Goal: Task Accomplishment & Management: Use online tool/utility

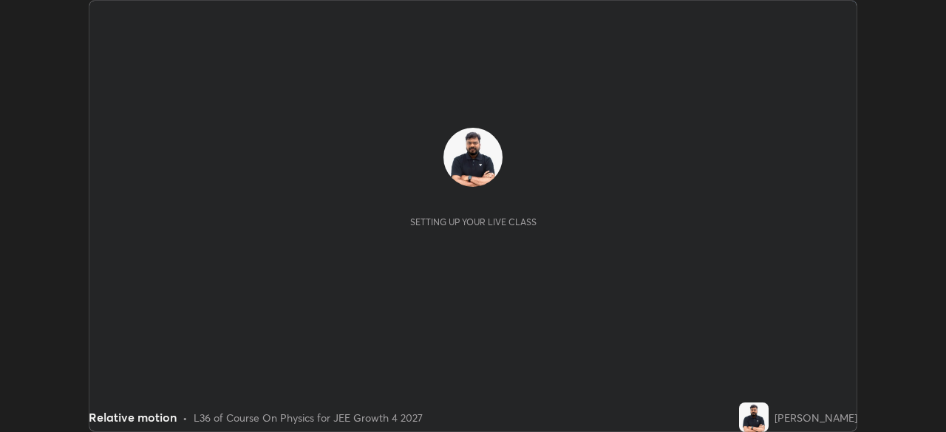
scroll to position [432, 946]
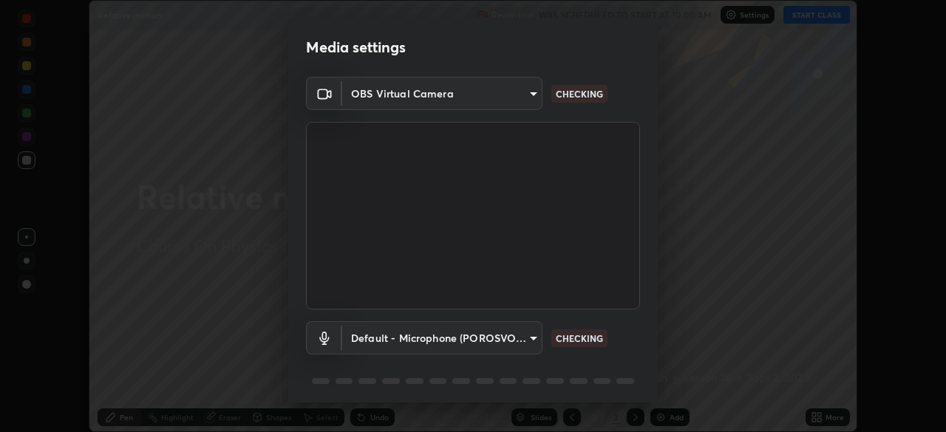
type input "0f274a8267b5173030dc61a733e8b940e392ec9806fffac7e2c15fa552184a42"
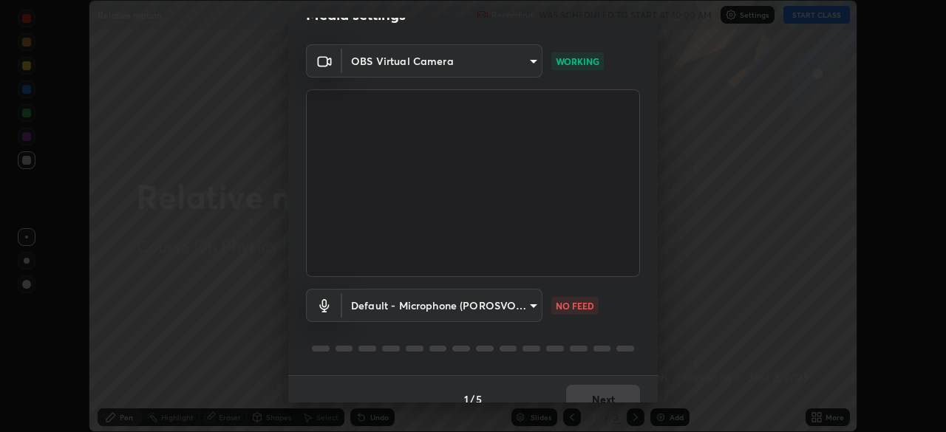
scroll to position [52, 0]
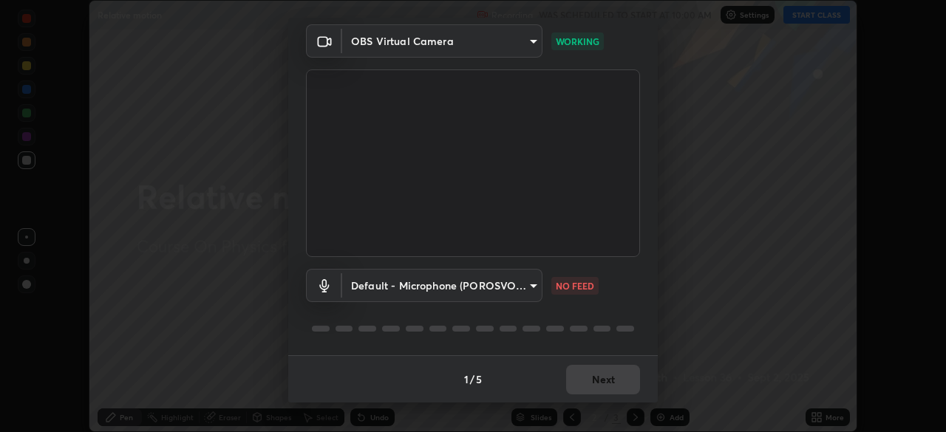
click at [512, 283] on body "Erase all Relative motion Recording WAS SCHEDULED TO START AT 10:00 AM Settings…" at bounding box center [473, 216] width 946 height 432
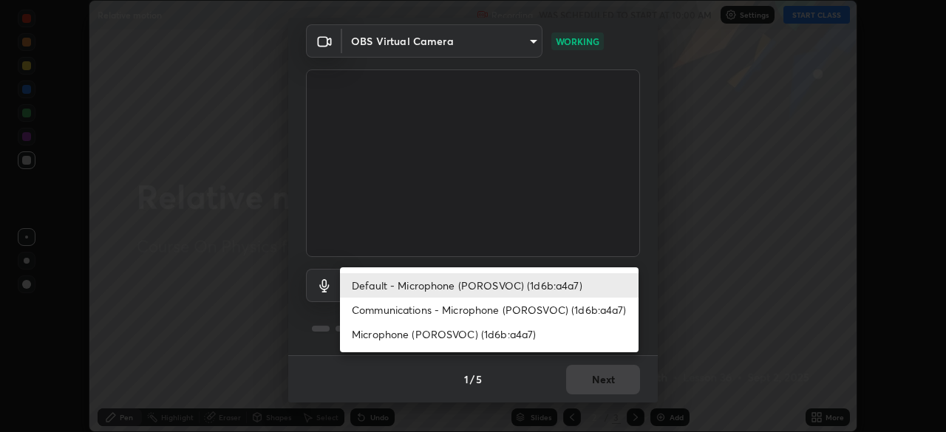
click at [496, 310] on li "Communications - Microphone (POROSVOC) (1d6b:a4a7)" at bounding box center [489, 310] width 298 height 24
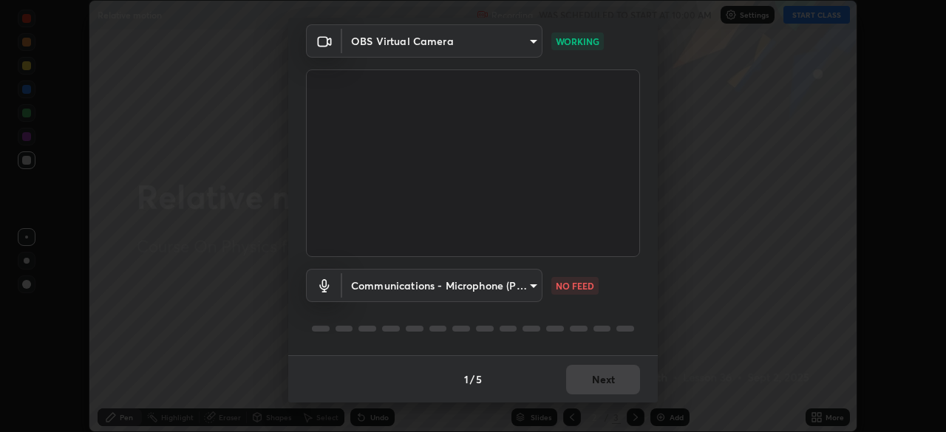
type input "communications"
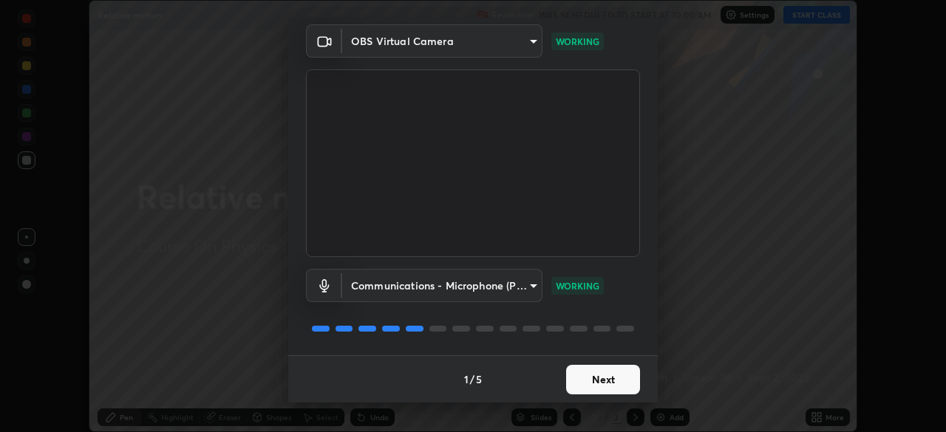
click at [597, 380] on button "Next" at bounding box center [603, 380] width 74 height 30
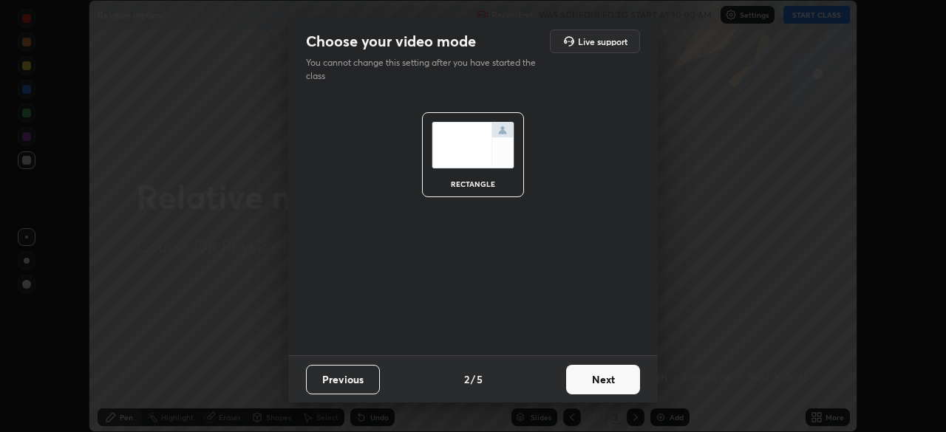
scroll to position [0, 0]
click at [612, 382] on button "Next" at bounding box center [603, 380] width 74 height 30
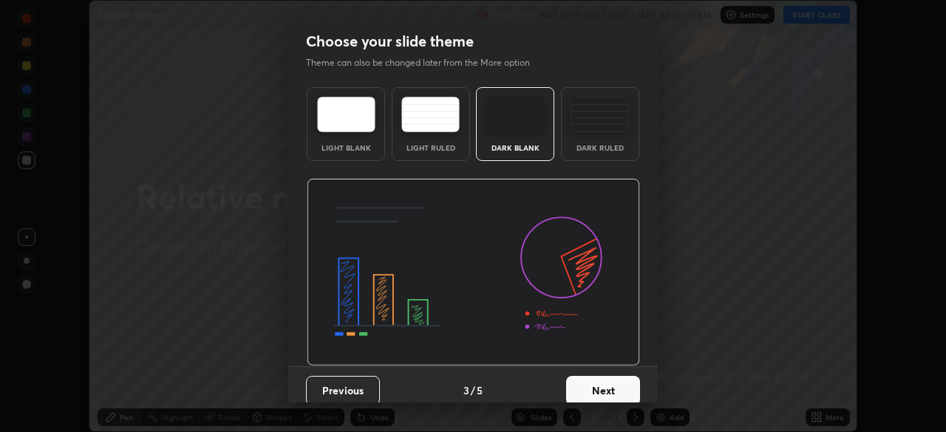
click at [619, 386] on button "Next" at bounding box center [603, 391] width 74 height 30
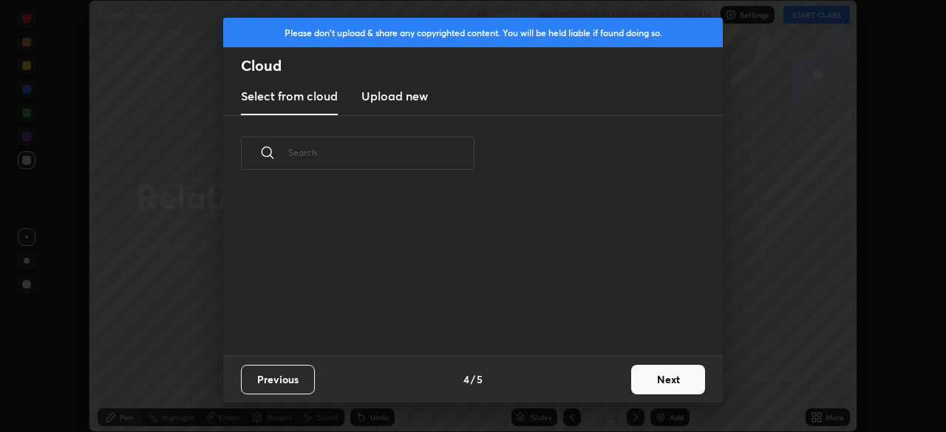
click at [653, 383] on button "Next" at bounding box center [668, 380] width 74 height 30
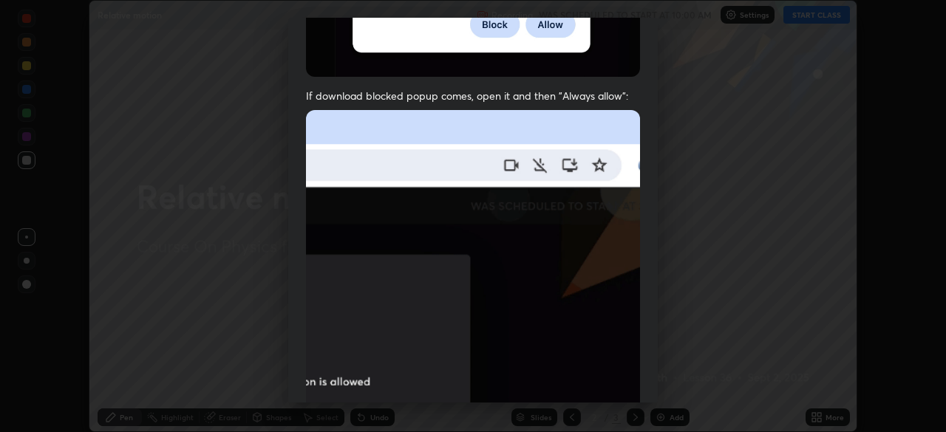
scroll to position [354, 0]
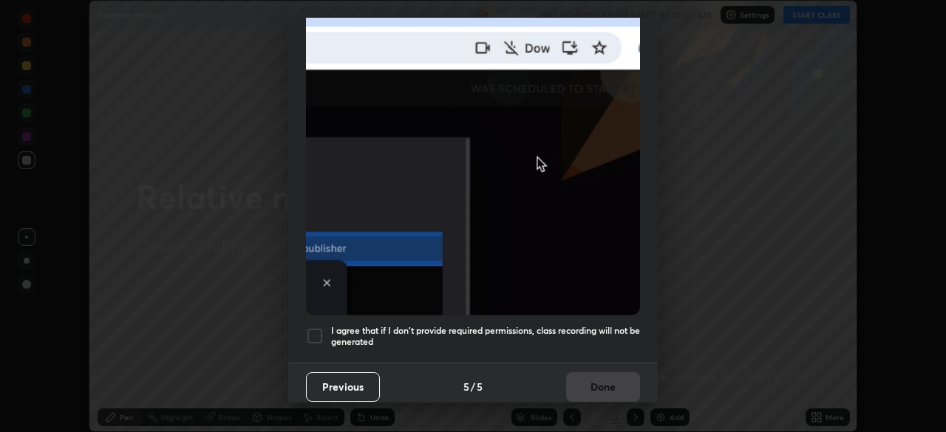
click at [533, 325] on h5 "I agree that if I don't provide required permissions, class recording will not …" at bounding box center [485, 336] width 309 height 23
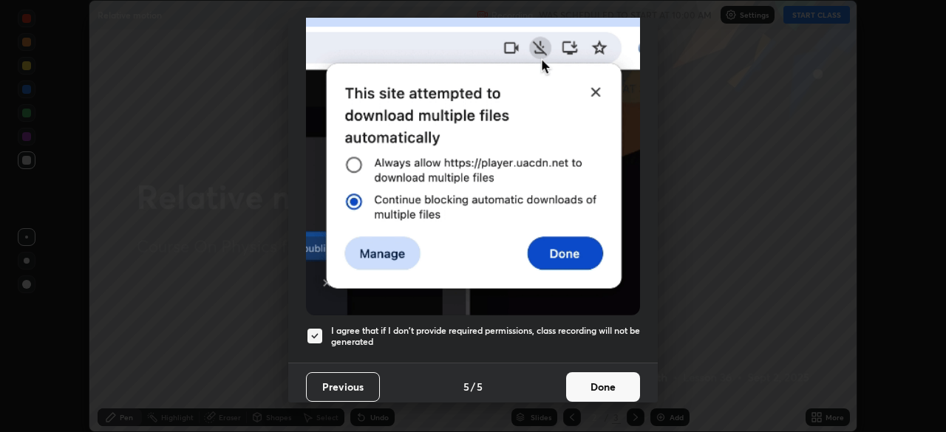
click at [587, 372] on button "Done" at bounding box center [603, 387] width 74 height 30
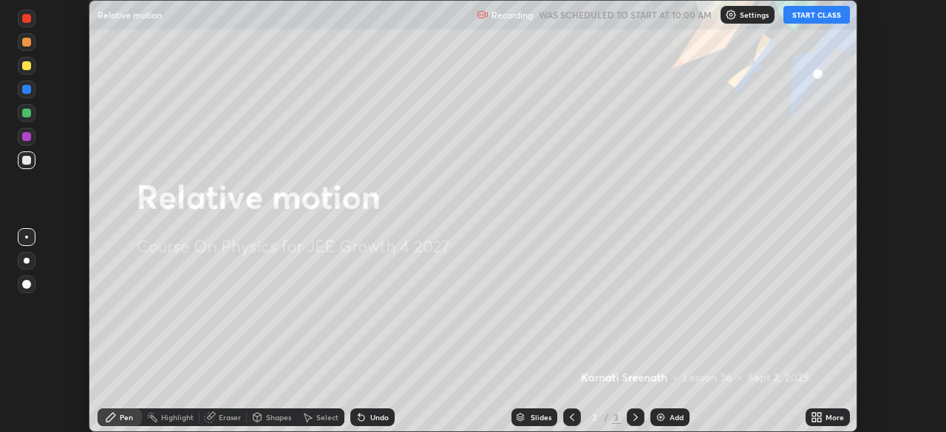
click at [811, 16] on button "START CLASS" at bounding box center [816, 15] width 66 height 18
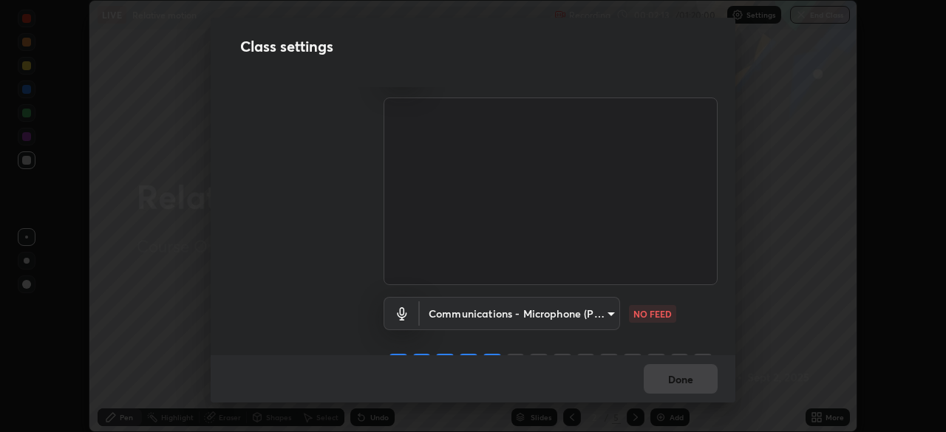
scroll to position [35, 0]
click at [689, 338] on div "Communications - Microphone (POROSVOC) (1d6b:a4a7) communications NO FEED" at bounding box center [550, 333] width 334 height 98
click at [677, 338] on div "Communications - Microphone (POROSVOC) (1d6b:a4a7) communications NO FEED" at bounding box center [550, 333] width 334 height 98
click at [660, 316] on p "NO FEED" at bounding box center [652, 313] width 38 height 13
click at [592, 312] on body "Erase all LIVE Relative motion Recording 00:02:21 / 01:20:00 Settings End Class…" at bounding box center [473, 216] width 946 height 432
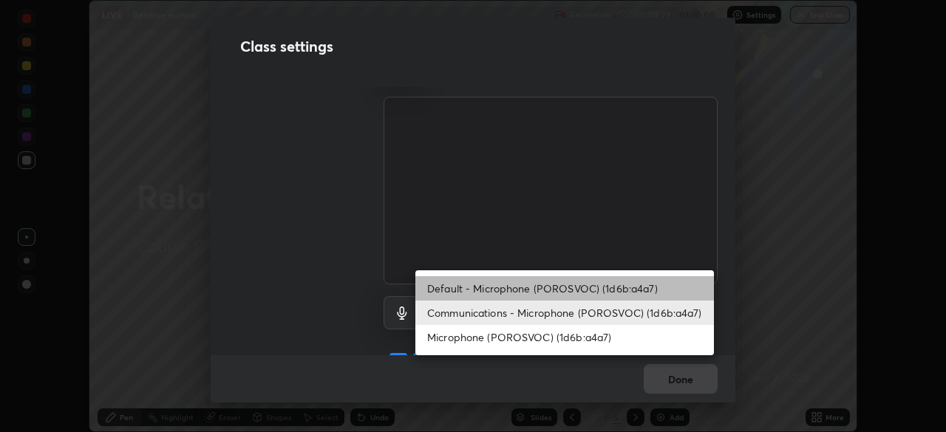
click at [574, 287] on li "Default - Microphone (POROSVOC) (1d6b:a4a7)" at bounding box center [564, 288] width 298 height 24
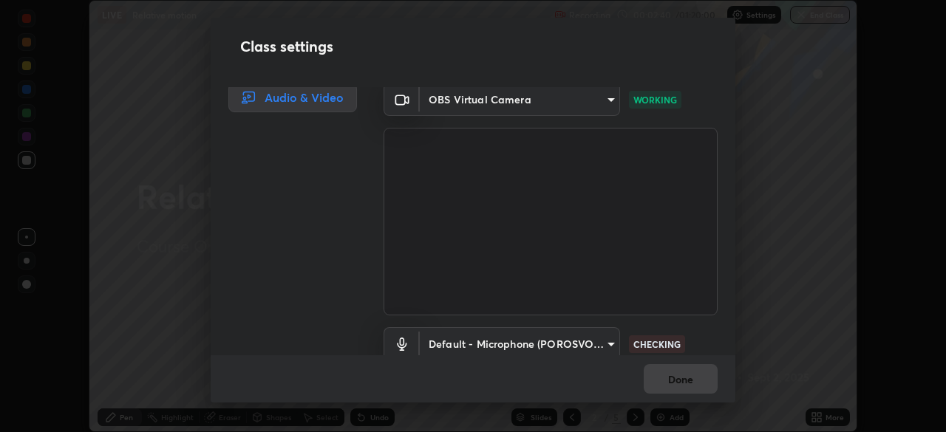
scroll to position [24, 0]
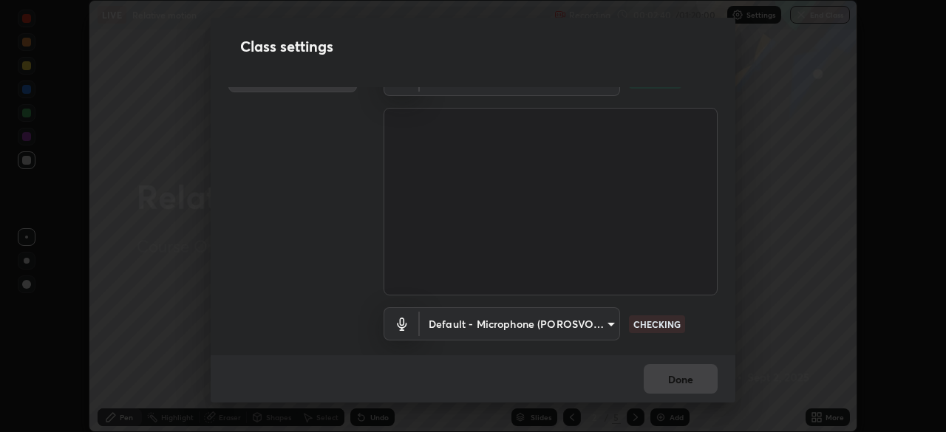
click at [600, 329] on body "Erase all LIVE Relative motion Recording 00:02:40 / 01:20:00 Settings End Class…" at bounding box center [473, 216] width 946 height 432
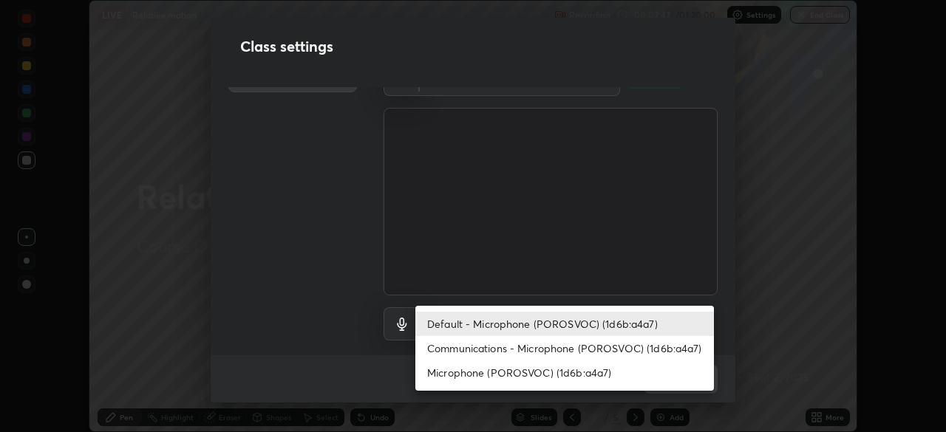
click at [594, 375] on li "Microphone (POROSVOC) (1d6b:a4a7)" at bounding box center [564, 373] width 298 height 24
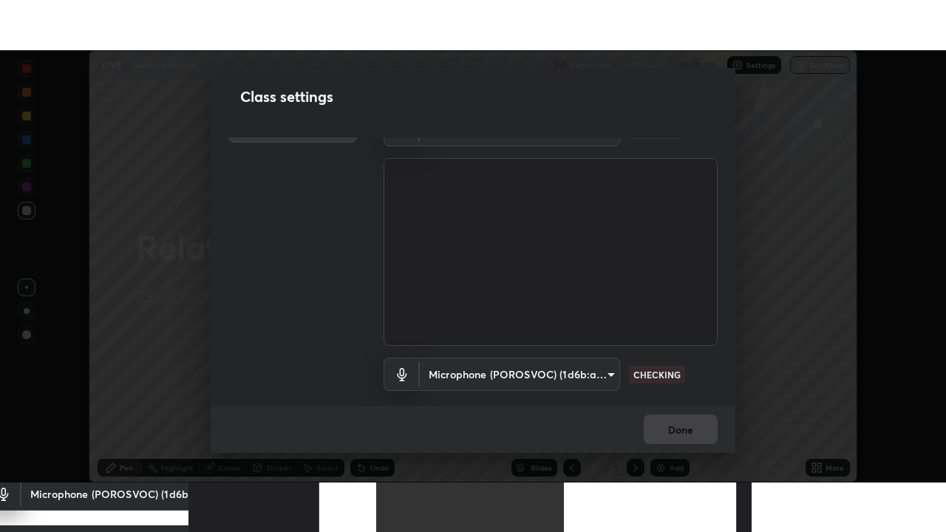
scroll to position [67, 0]
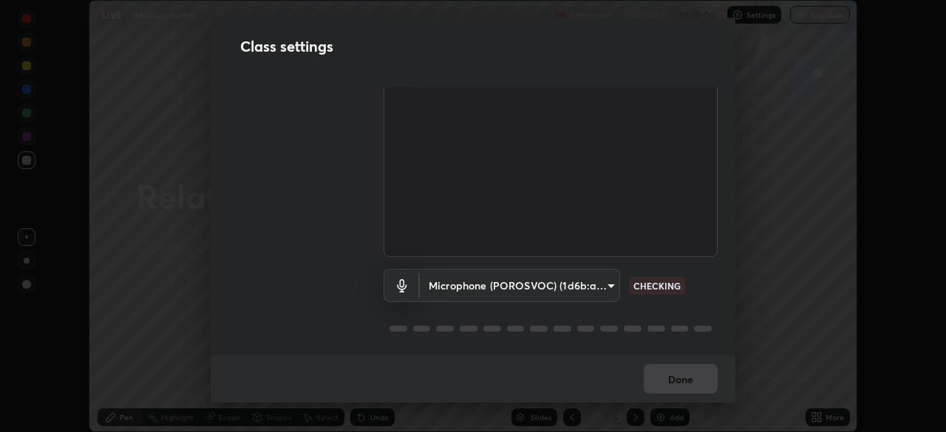
click at [603, 291] on body "Erase all LIVE Relative motion Recording 00:02:57 / 01:20:00 Settings End Class…" at bounding box center [473, 216] width 946 height 432
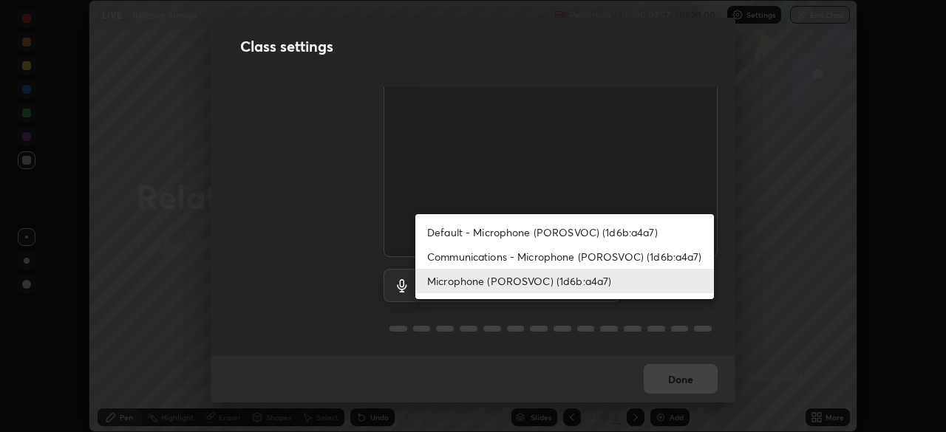
click at [601, 232] on li "Default - Microphone (POROSVOC) (1d6b:a4a7)" at bounding box center [564, 232] width 298 height 24
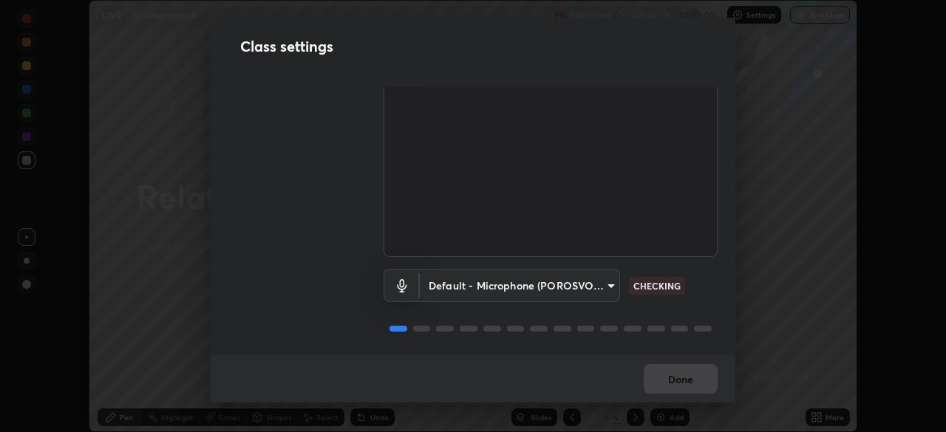
click at [600, 288] on body "Erase all LIVE Relative motion Recording 00:03:06 / 01:20:00 Settings End Class…" at bounding box center [473, 216] width 946 height 432
click at [587, 285] on body "Erase all LIVE Relative motion Recording 00:03:12 / 01:20:00 Settings End Class…" at bounding box center [473, 216] width 946 height 432
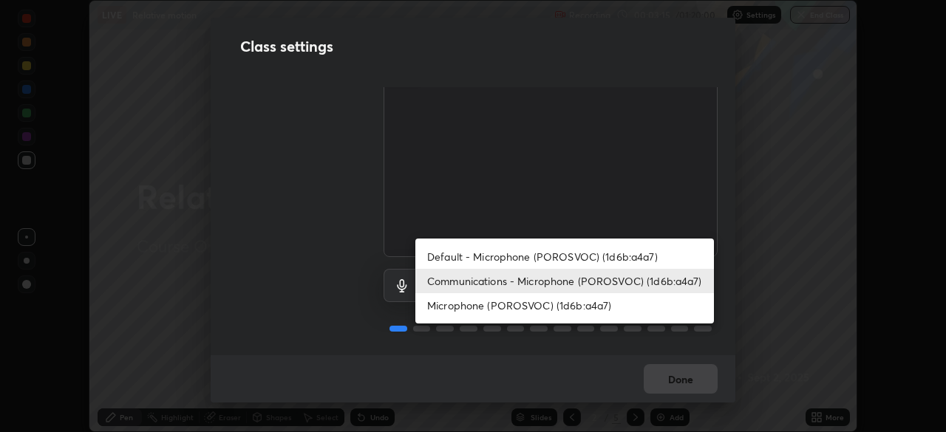
click at [567, 262] on li "Default - Microphone (POROSVOC) (1d6b:a4a7)" at bounding box center [564, 257] width 298 height 24
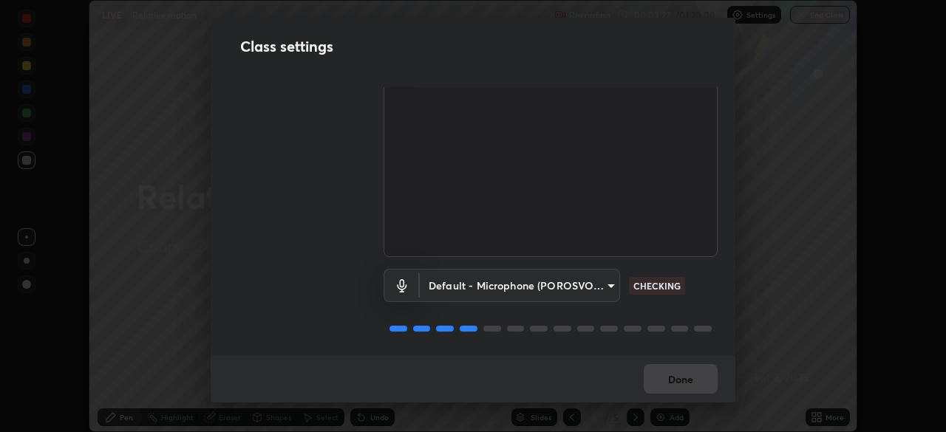
click at [598, 287] on body "Erase all LIVE Relative motion Recording 00:03:22 / 01:20:00 Settings End Class…" at bounding box center [473, 216] width 946 height 432
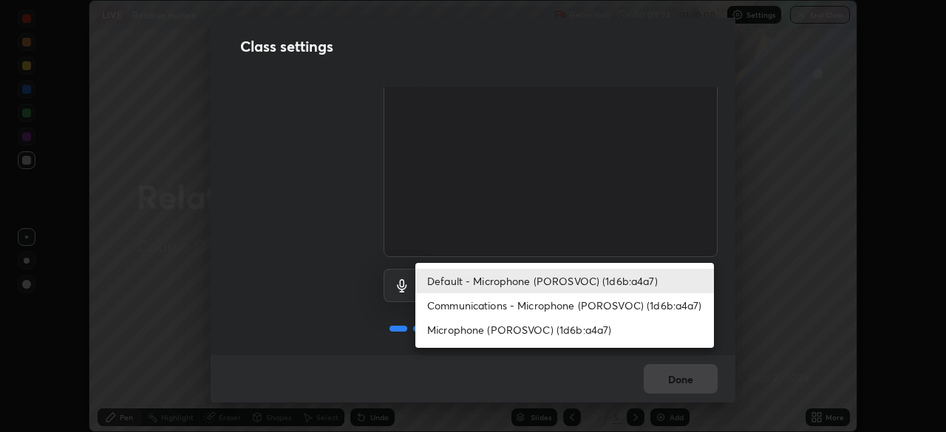
click at [609, 310] on li "Communications - Microphone (POROSVOC) (1d6b:a4a7)" at bounding box center [564, 305] width 298 height 24
type input "communications"
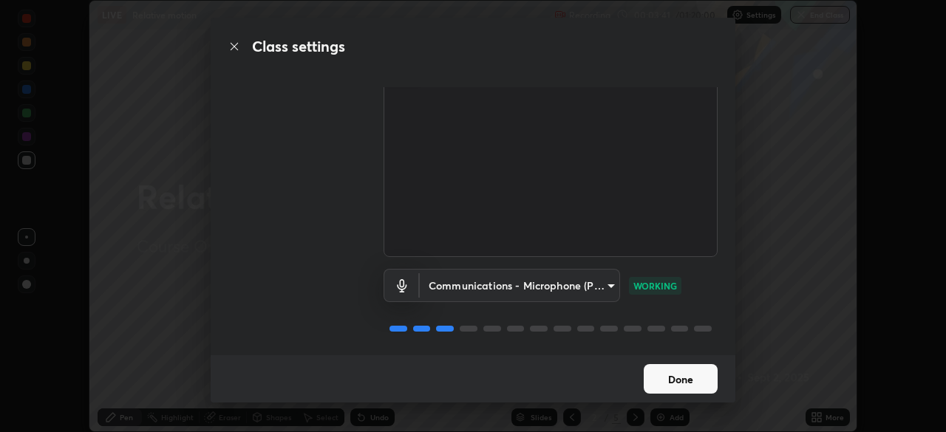
click at [706, 368] on button "Done" at bounding box center [680, 379] width 74 height 30
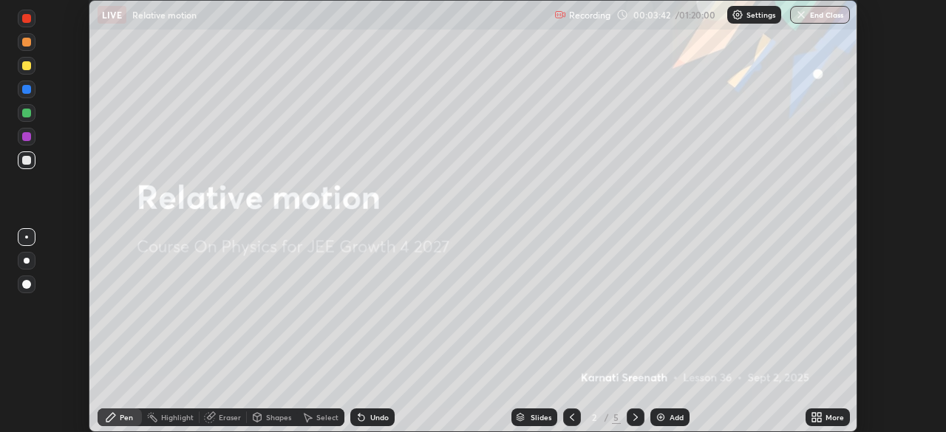
click at [819, 420] on icon at bounding box center [819, 420] width 4 height 4
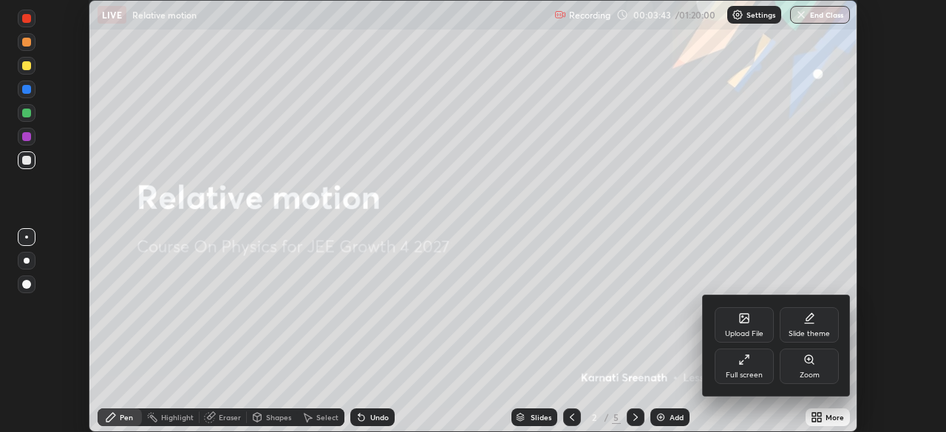
click at [751, 365] on div "Full screen" at bounding box center [743, 366] width 59 height 35
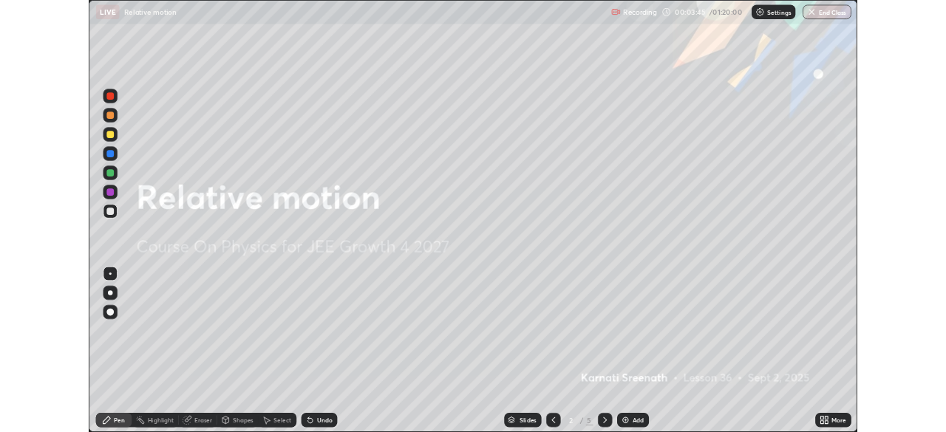
scroll to position [532, 946]
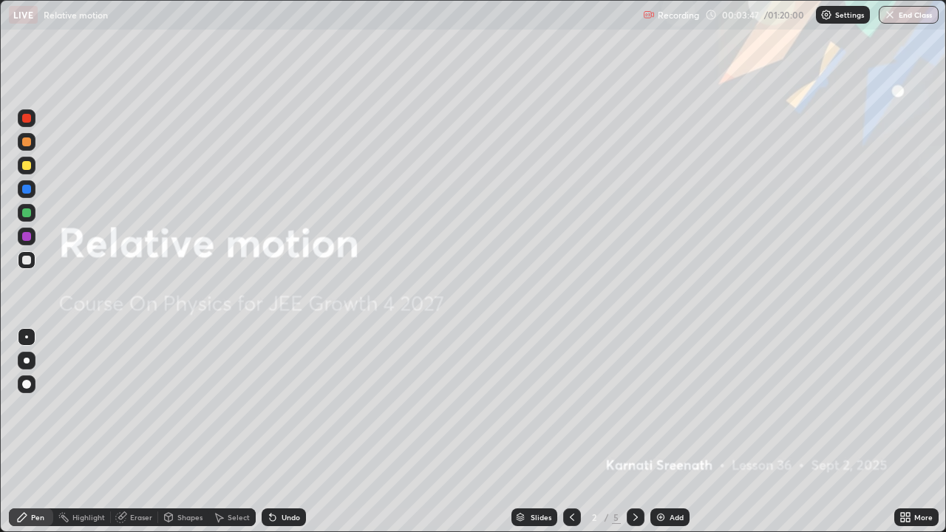
click at [677, 431] on div "Add" at bounding box center [669, 517] width 39 height 18
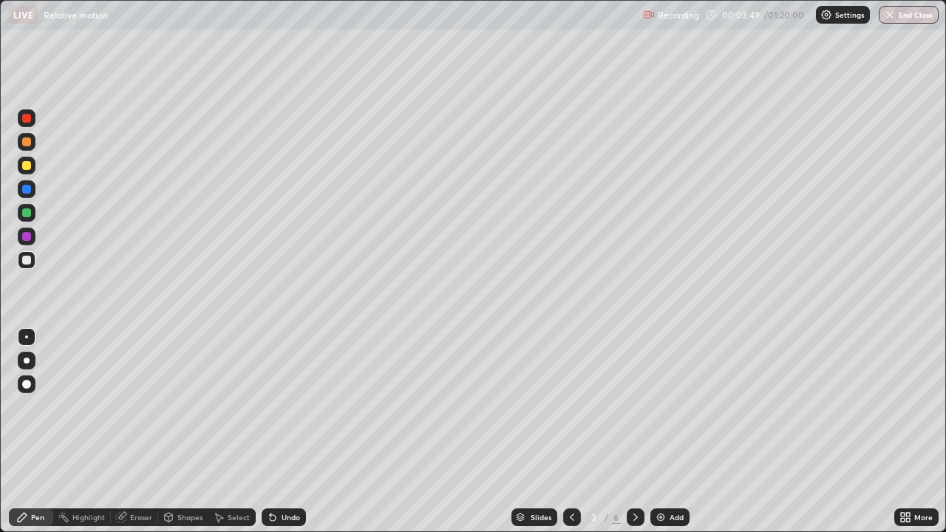
click at [30, 143] on div at bounding box center [26, 141] width 9 height 9
click at [27, 263] on div at bounding box center [26, 260] width 9 height 9
click at [907, 431] on icon at bounding box center [908, 520] width 4 height 4
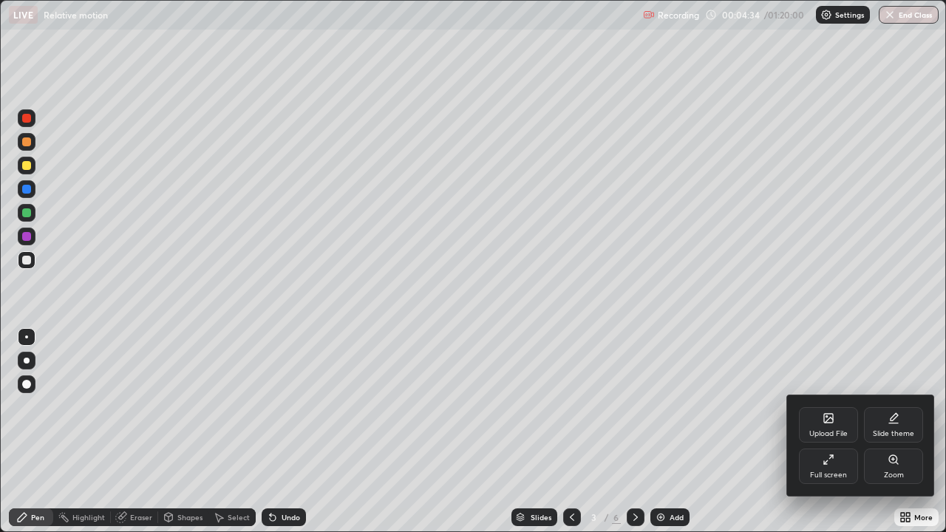
click at [827, 431] on icon at bounding box center [828, 460] width 12 height 12
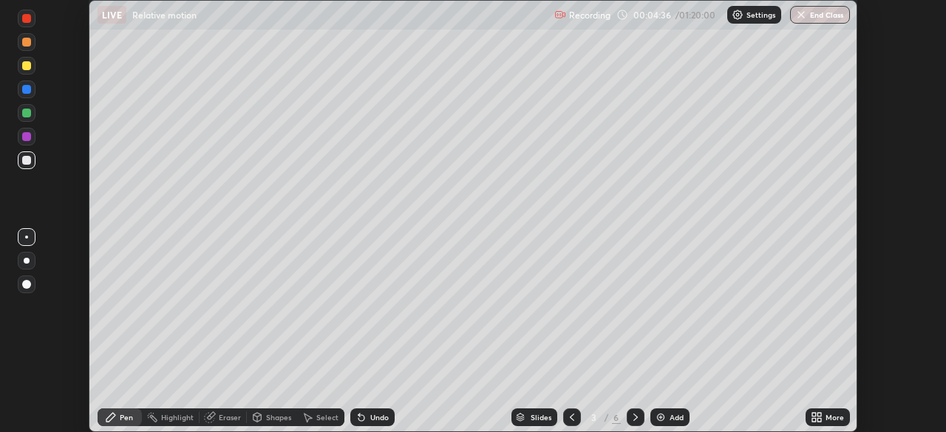
scroll to position [73442, 72929]
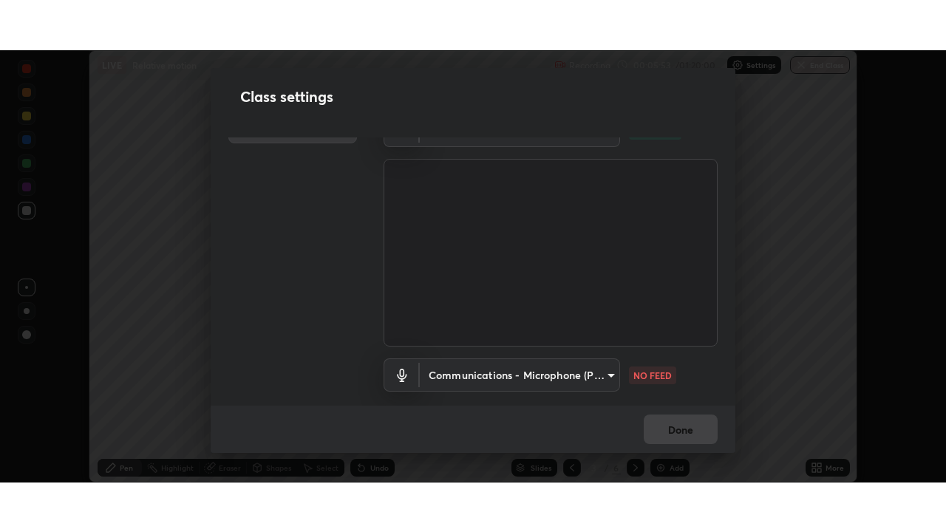
scroll to position [35, 0]
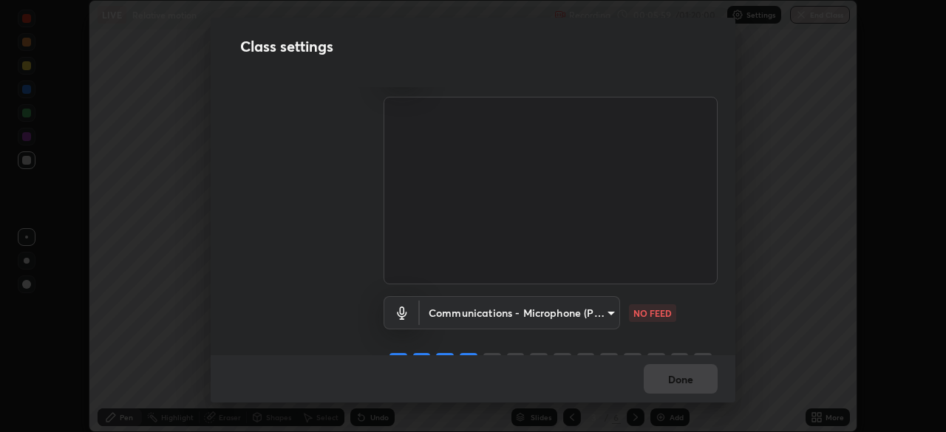
click at [598, 318] on body "Erase all LIVE Relative motion Recording 00:05:59 / 01:20:00 Settings End Class…" at bounding box center [473, 216] width 946 height 432
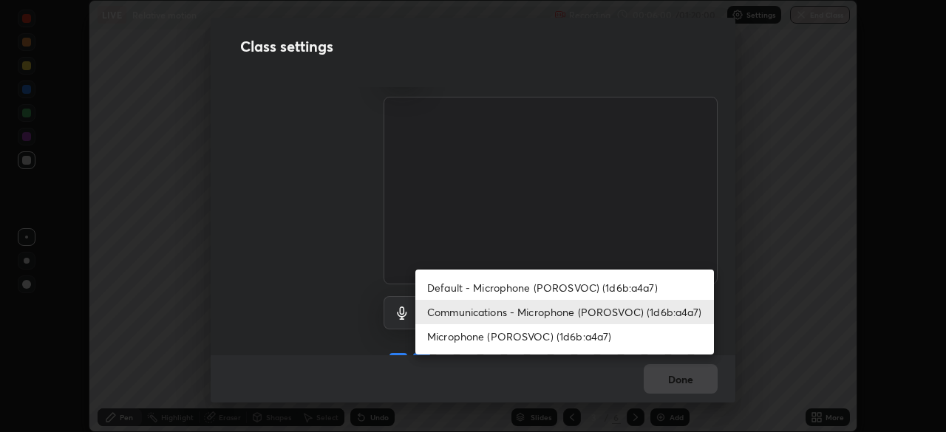
click at [620, 286] on li "Default - Microphone (POROSVOC) (1d6b:a4a7)" at bounding box center [564, 288] width 298 height 24
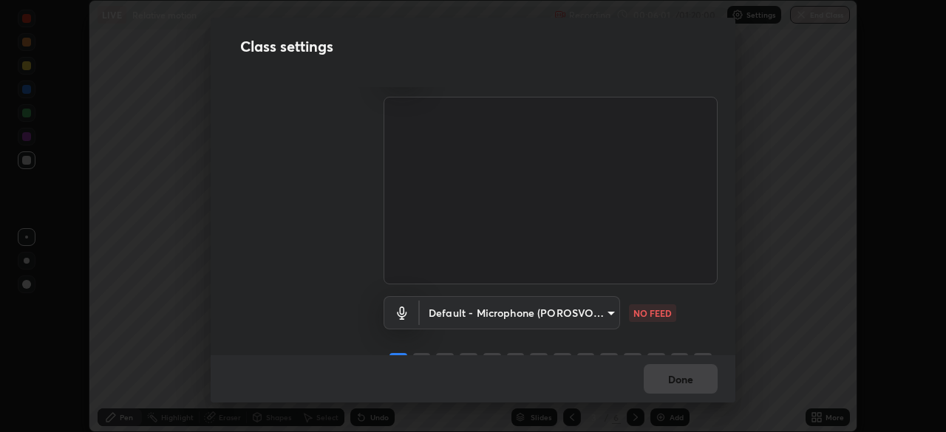
type input "default"
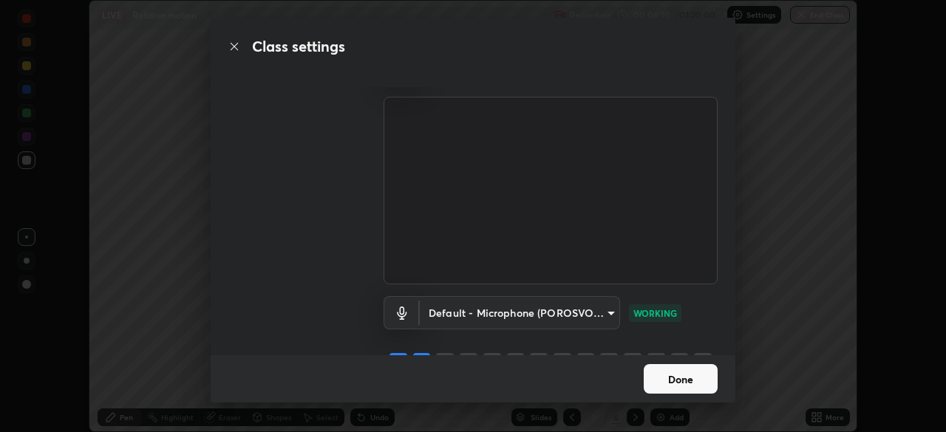
click at [663, 377] on button "Done" at bounding box center [680, 379] width 74 height 30
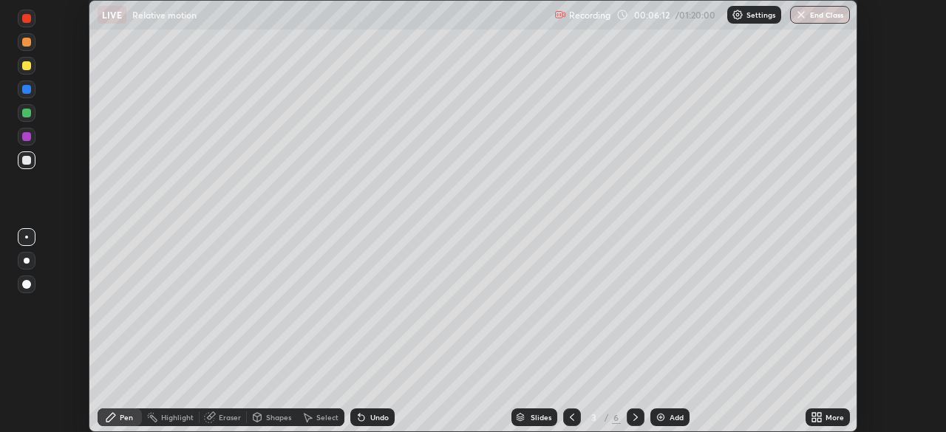
click at [824, 418] on div "More" at bounding box center [827, 418] width 44 height 18
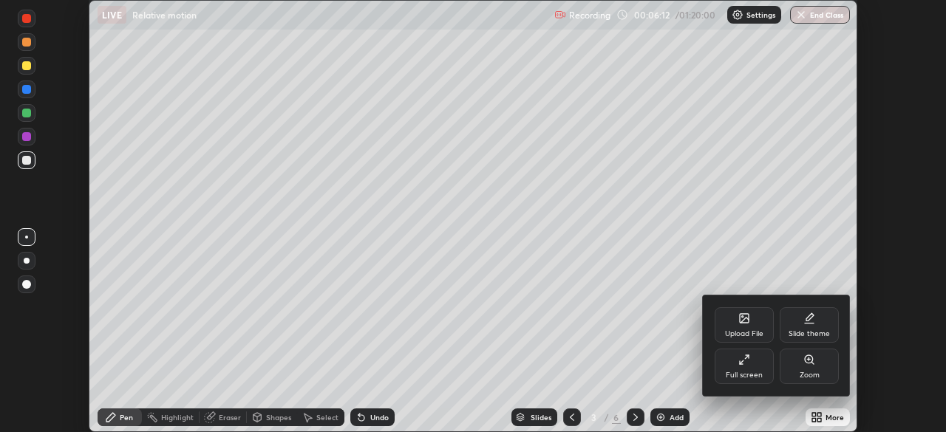
click at [754, 374] on div "Full screen" at bounding box center [743, 375] width 37 height 7
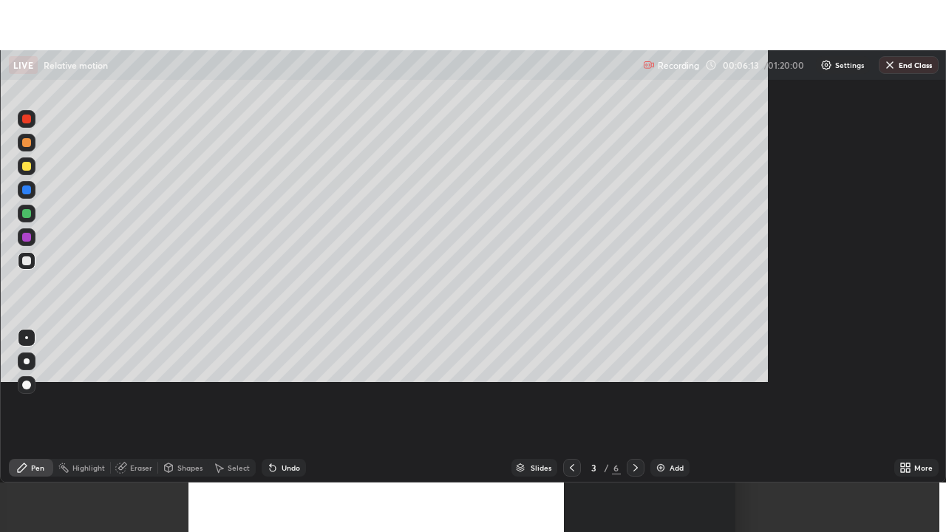
scroll to position [532, 946]
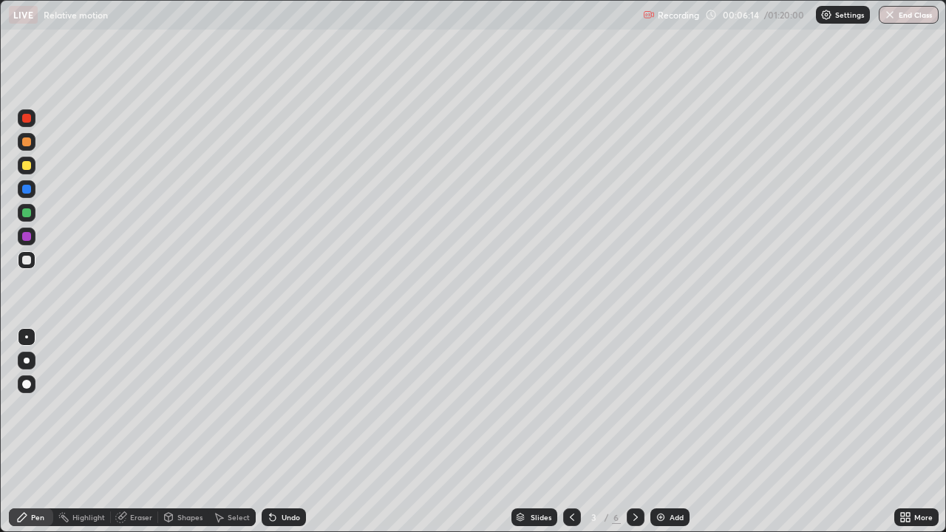
click at [146, 431] on div "Eraser" at bounding box center [141, 516] width 22 height 7
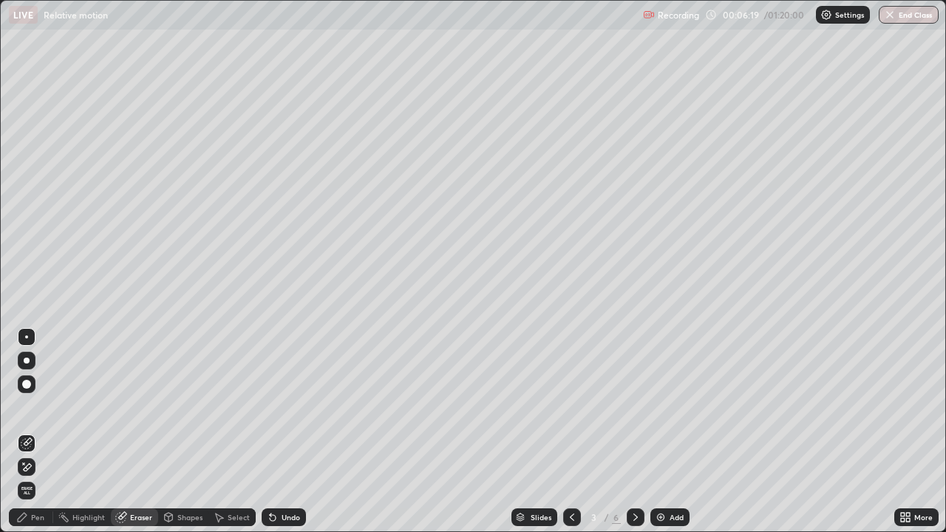
click at [35, 431] on div "Pen" at bounding box center [37, 516] width 13 height 7
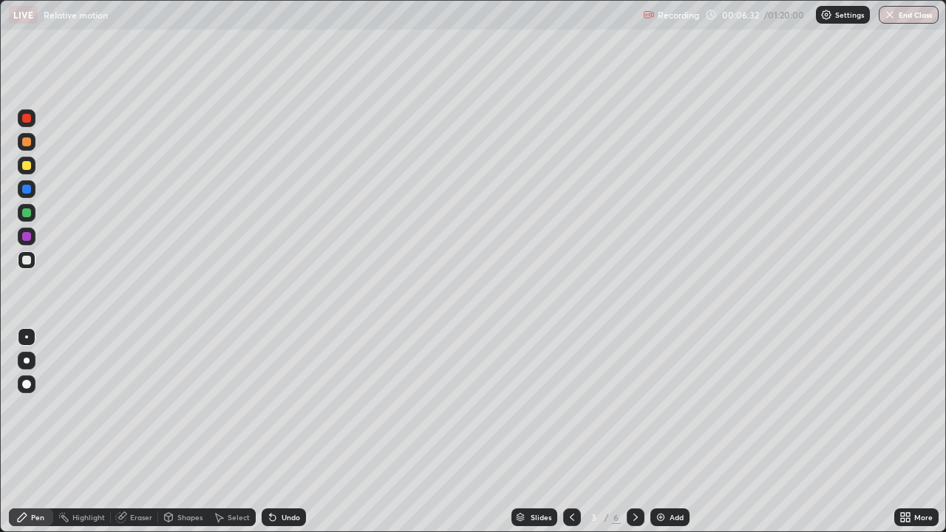
click at [33, 189] on div at bounding box center [27, 189] width 18 height 18
click at [29, 216] on div at bounding box center [26, 212] width 9 height 9
click at [24, 239] on div at bounding box center [26, 236] width 9 height 9
click at [27, 260] on div at bounding box center [26, 260] width 9 height 9
click at [26, 211] on div at bounding box center [26, 212] width 9 height 9
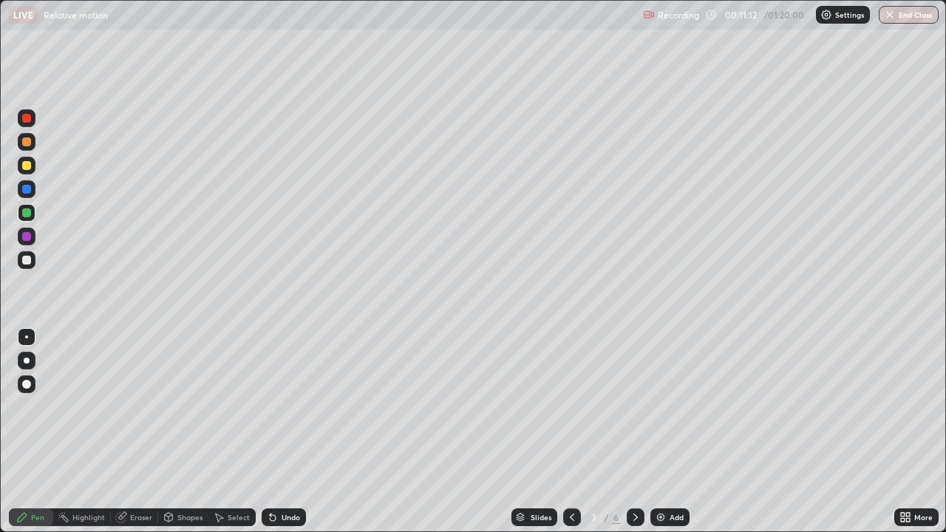
click at [28, 186] on div at bounding box center [26, 189] width 9 height 9
click at [636, 431] on icon at bounding box center [635, 517] width 12 height 12
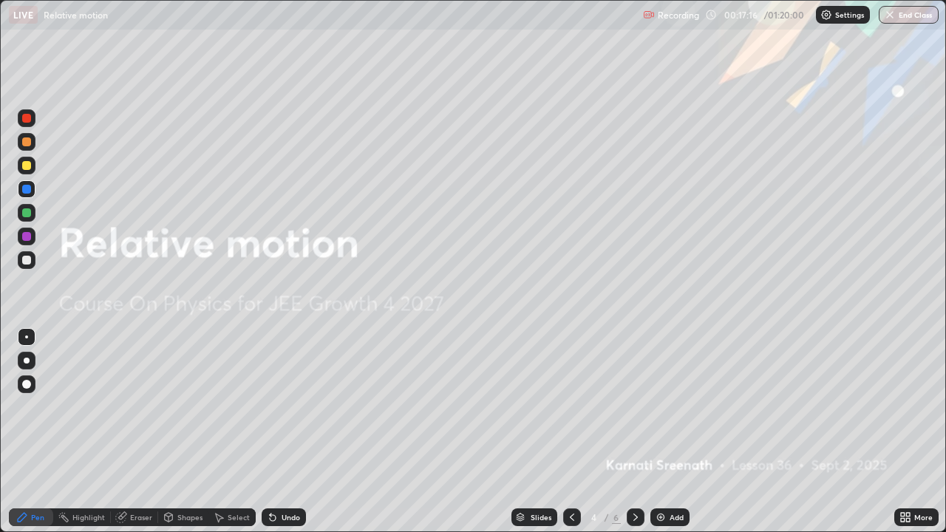
click at [636, 431] on div at bounding box center [635, 517] width 18 height 18
click at [635, 431] on icon at bounding box center [635, 517] width 12 height 12
click at [667, 431] on div "Add" at bounding box center [669, 517] width 39 height 18
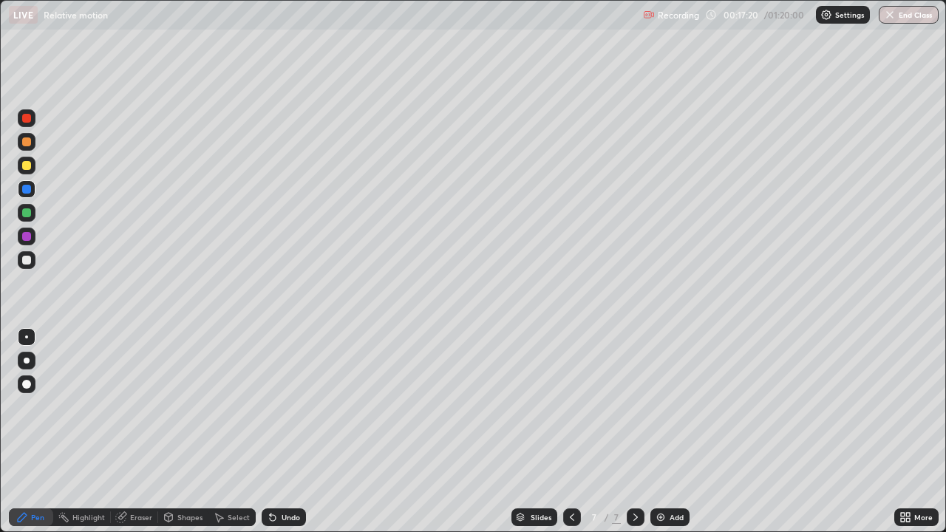
click at [28, 144] on div at bounding box center [26, 141] width 9 height 9
click at [27, 166] on div at bounding box center [26, 165] width 9 height 9
click at [30, 188] on div at bounding box center [26, 189] width 9 height 9
click at [30, 237] on div at bounding box center [26, 236] width 9 height 9
click at [30, 212] on div at bounding box center [26, 212] width 9 height 9
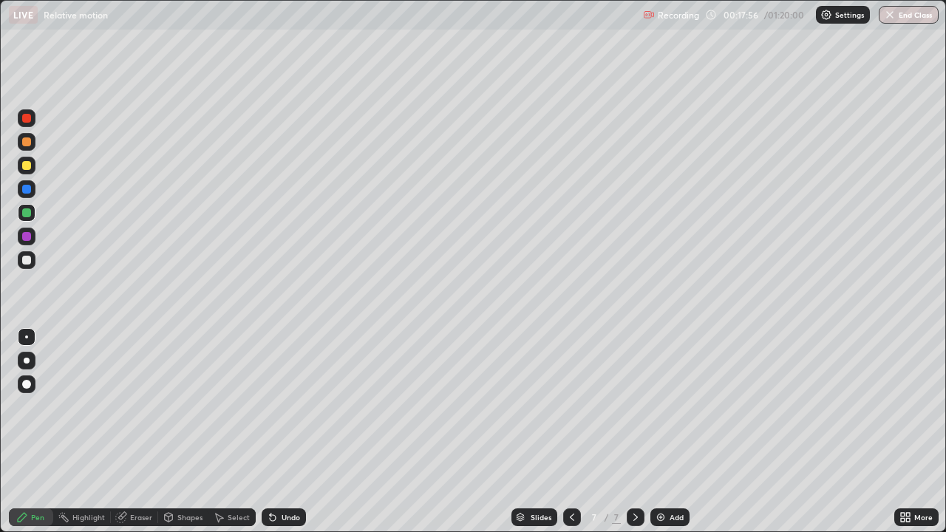
click at [290, 431] on div "Undo" at bounding box center [290, 516] width 18 height 7
click at [286, 431] on div "Undo" at bounding box center [290, 516] width 18 height 7
click at [290, 431] on div "Undo" at bounding box center [284, 517] width 44 height 18
click at [29, 188] on div at bounding box center [26, 189] width 9 height 9
click at [287, 431] on div "Undo" at bounding box center [290, 516] width 18 height 7
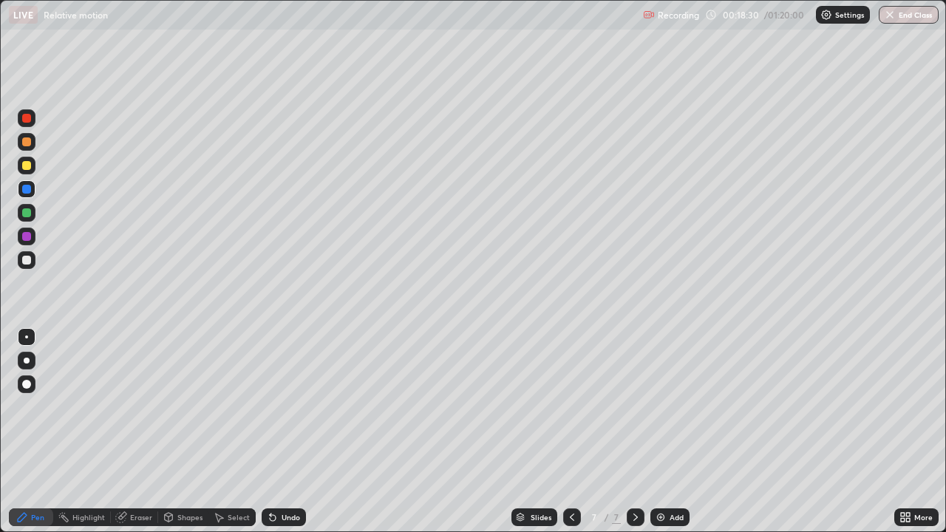
click at [30, 146] on div at bounding box center [26, 141] width 9 height 9
click at [25, 262] on div at bounding box center [26, 260] width 9 height 9
click at [287, 431] on div "Undo" at bounding box center [284, 517] width 44 height 18
click at [289, 431] on div "Undo" at bounding box center [290, 516] width 18 height 7
click at [287, 431] on div "Undo" at bounding box center [290, 516] width 18 height 7
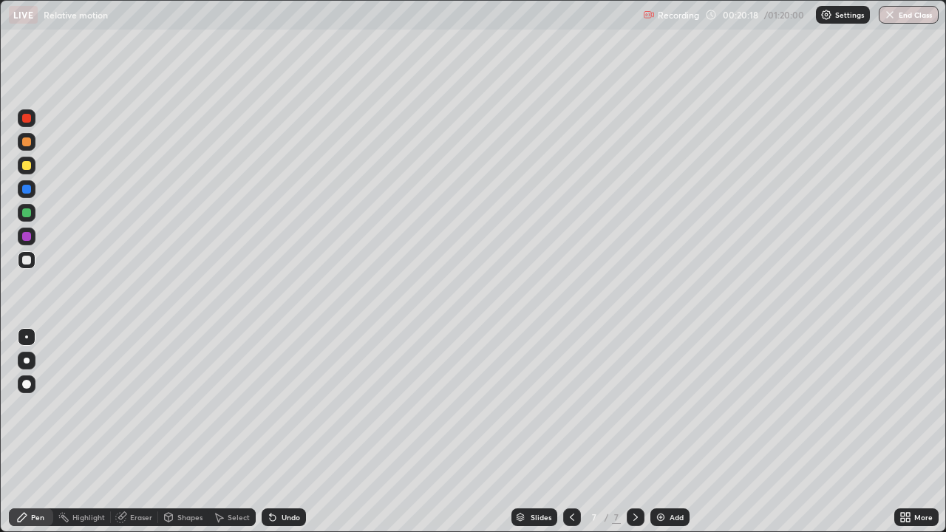
click at [284, 431] on div "Undo" at bounding box center [284, 517] width 44 height 18
click at [138, 431] on div "Eraser" at bounding box center [134, 517] width 47 height 18
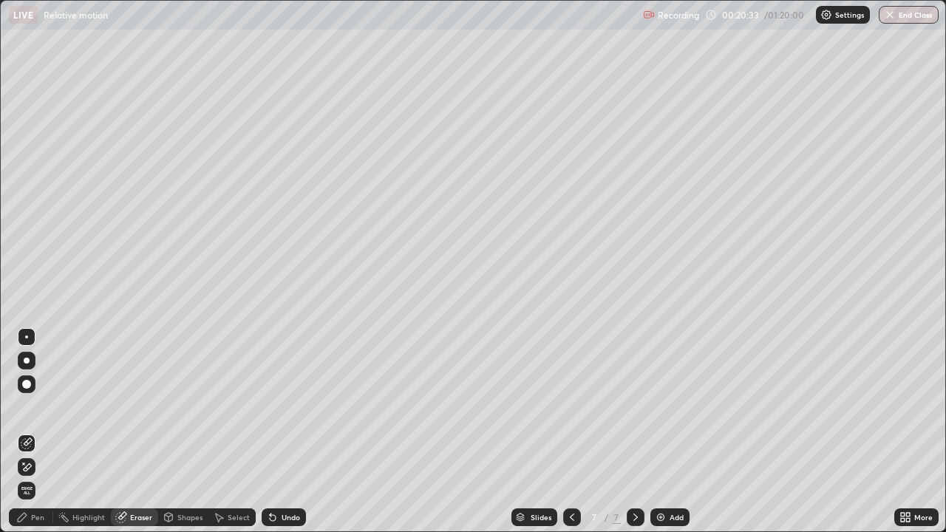
click at [435, 431] on div "Slides 7 / 7 Add" at bounding box center [600, 517] width 588 height 30
click at [35, 431] on div "Pen" at bounding box center [37, 516] width 13 height 7
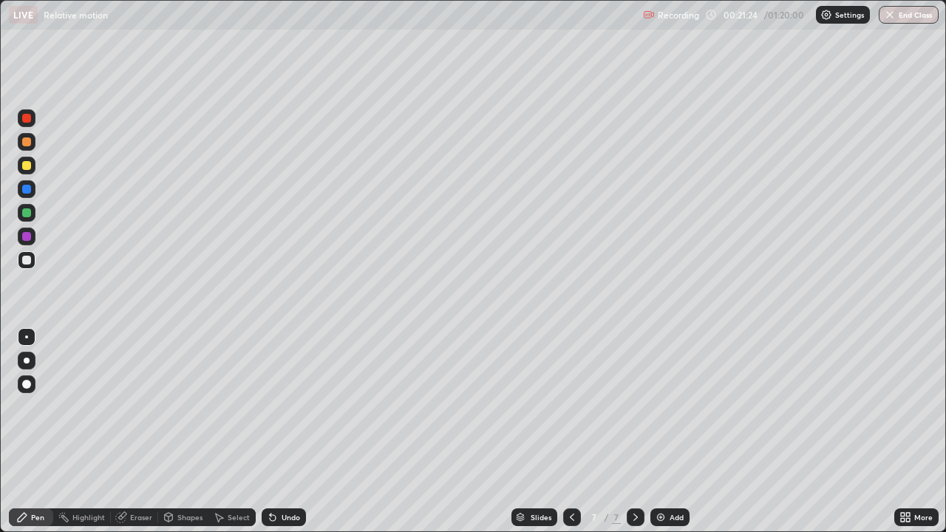
click at [141, 431] on div "Eraser" at bounding box center [141, 516] width 22 height 7
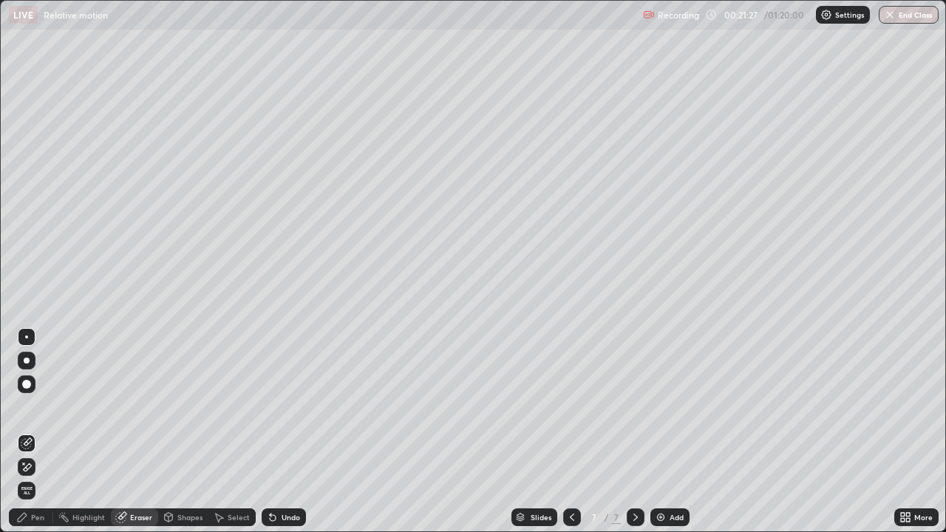
click at [32, 431] on div "Pen" at bounding box center [31, 517] width 44 height 18
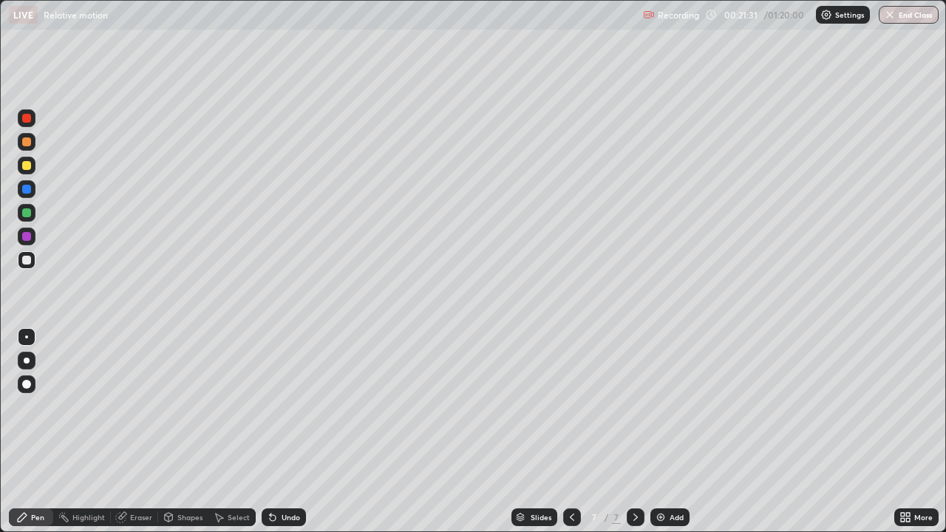
click at [144, 431] on div "Eraser" at bounding box center [141, 516] width 22 height 7
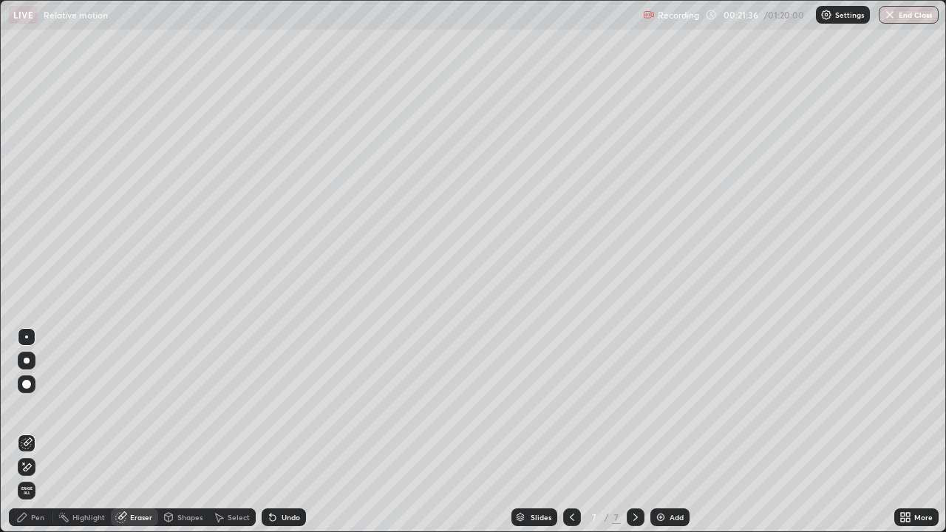
click at [28, 431] on div "Pen" at bounding box center [31, 517] width 44 height 18
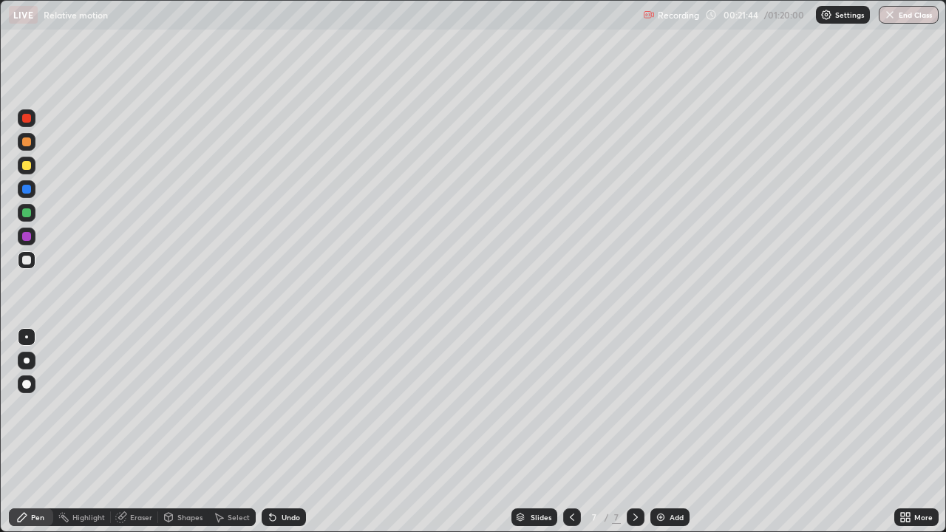
click at [284, 431] on div "Undo" at bounding box center [284, 517] width 44 height 18
click at [287, 431] on div "Undo" at bounding box center [290, 516] width 18 height 7
click at [290, 431] on div "Undo" at bounding box center [290, 516] width 18 height 7
click at [143, 431] on div "Eraser" at bounding box center [141, 516] width 22 height 7
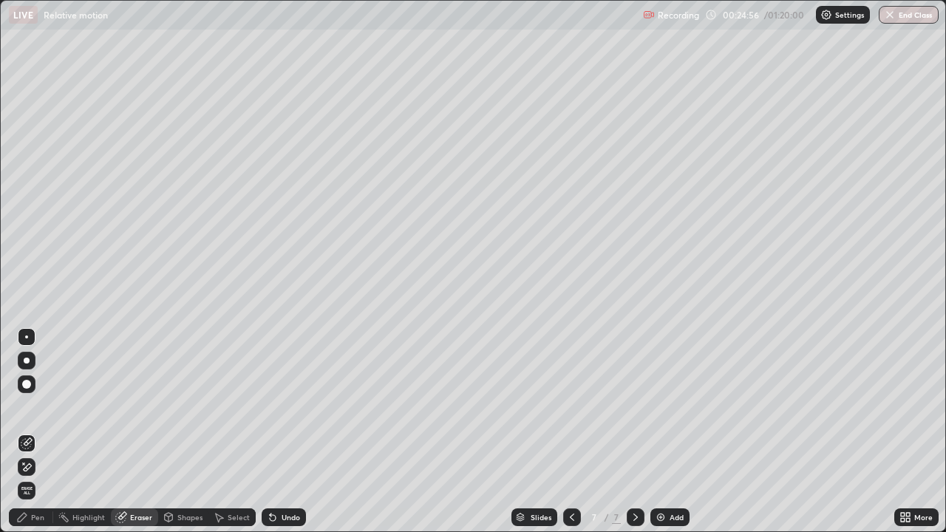
click at [34, 431] on div "Pen" at bounding box center [37, 516] width 13 height 7
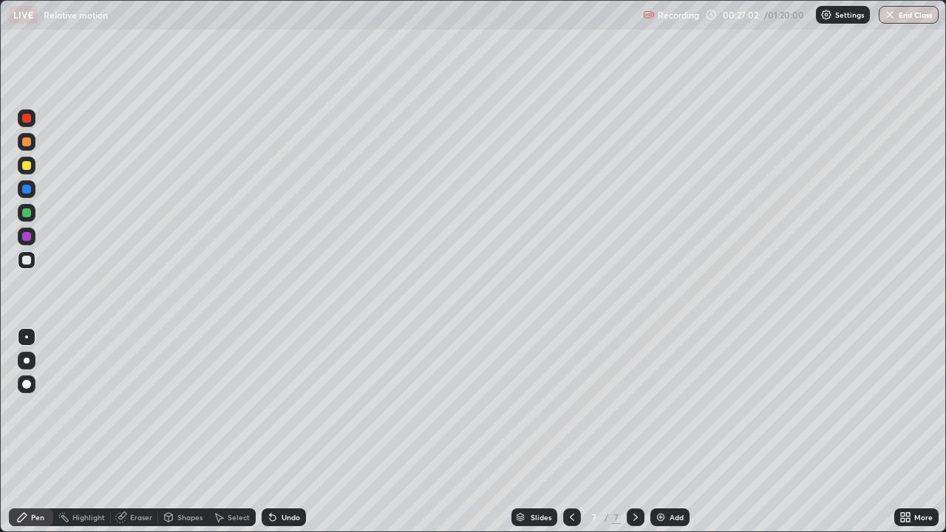
click at [675, 431] on div "Add" at bounding box center [676, 516] width 14 height 7
click at [29, 146] on div at bounding box center [26, 141] width 9 height 9
click at [284, 431] on div "Undo" at bounding box center [290, 516] width 18 height 7
click at [293, 431] on div "Undo" at bounding box center [290, 516] width 18 height 7
click at [34, 211] on div at bounding box center [27, 213] width 18 height 18
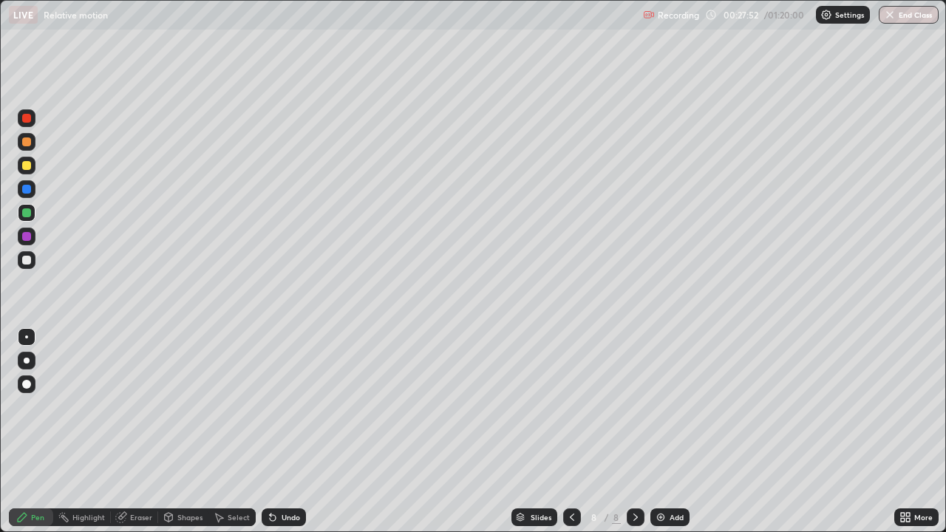
click at [30, 261] on div at bounding box center [26, 260] width 9 height 9
click at [24, 263] on div at bounding box center [26, 260] width 9 height 9
click at [27, 213] on div at bounding box center [26, 212] width 9 height 9
click at [133, 431] on div "Eraser" at bounding box center [141, 516] width 22 height 7
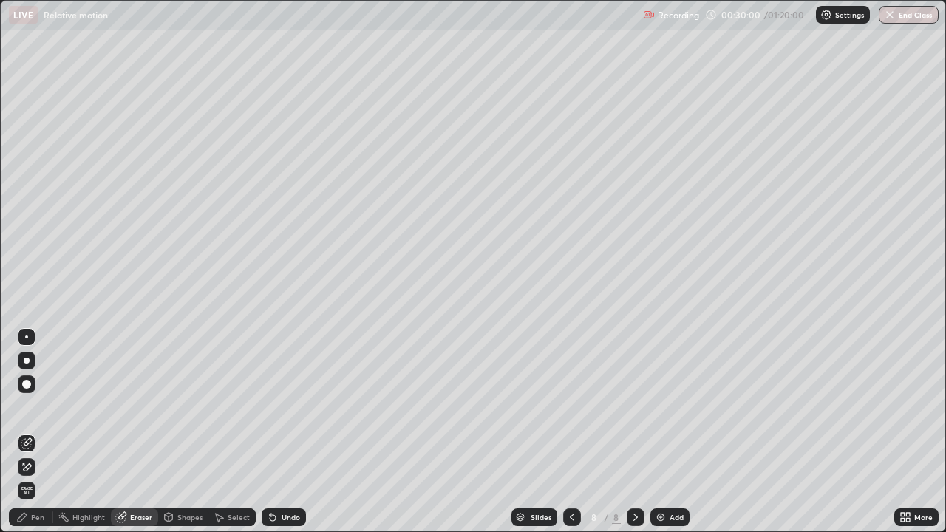
click at [25, 431] on div "Pen" at bounding box center [31, 517] width 44 height 18
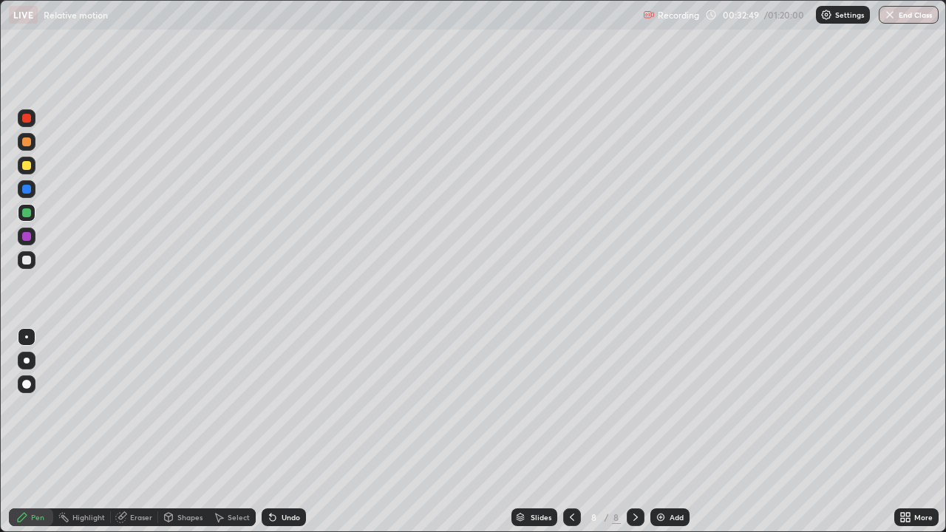
click at [665, 431] on img at bounding box center [661, 517] width 12 height 12
click at [28, 142] on div at bounding box center [26, 141] width 9 height 9
click at [298, 431] on div "Undo" at bounding box center [284, 517] width 44 height 18
click at [293, 431] on div "Undo" at bounding box center [290, 516] width 18 height 7
click at [291, 431] on div "Undo" at bounding box center [290, 516] width 18 height 7
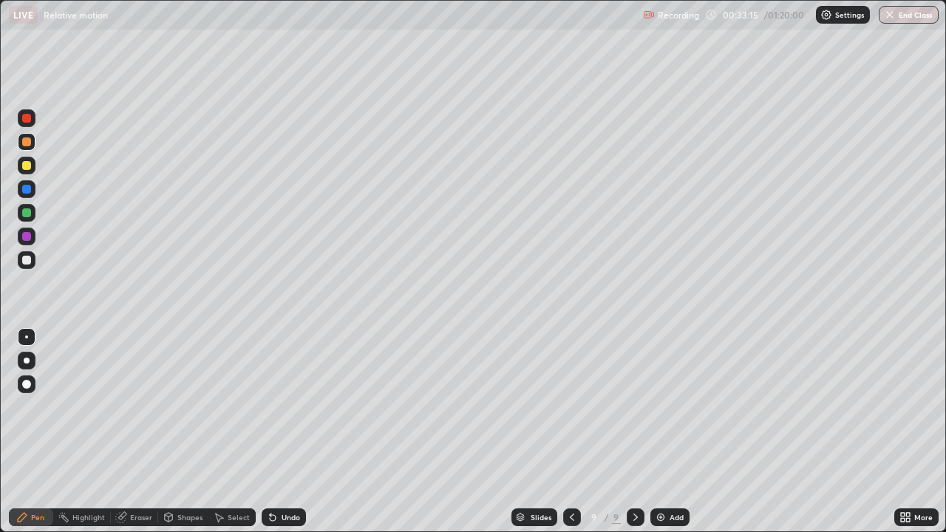
click at [287, 431] on div "Undo" at bounding box center [290, 516] width 18 height 7
click at [284, 431] on div "Undo" at bounding box center [290, 516] width 18 height 7
click at [283, 431] on div "Undo" at bounding box center [290, 516] width 18 height 7
click at [27, 262] on div at bounding box center [26, 260] width 9 height 9
click at [666, 431] on div "Add" at bounding box center [669, 517] width 39 height 18
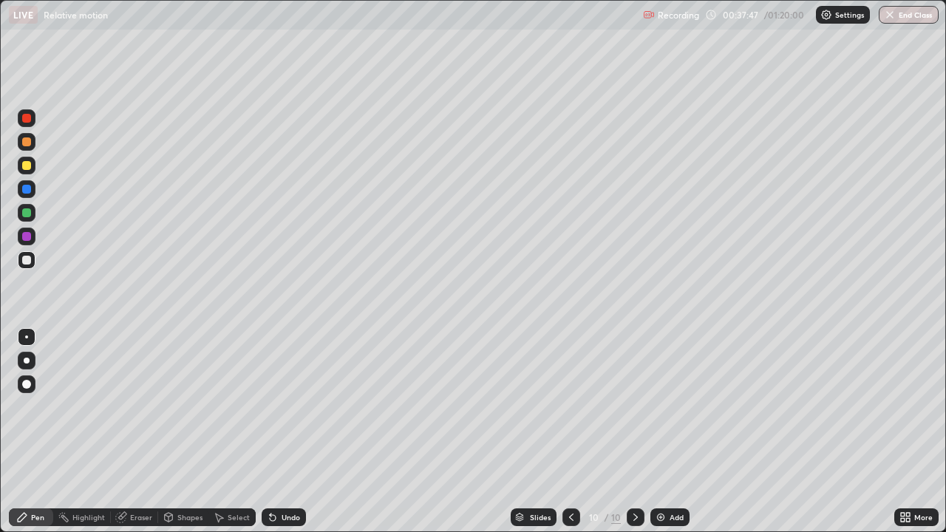
click at [287, 431] on div "Undo" at bounding box center [290, 516] width 18 height 7
click at [288, 431] on div "Undo" at bounding box center [290, 516] width 18 height 7
click at [126, 431] on icon at bounding box center [121, 517] width 12 height 12
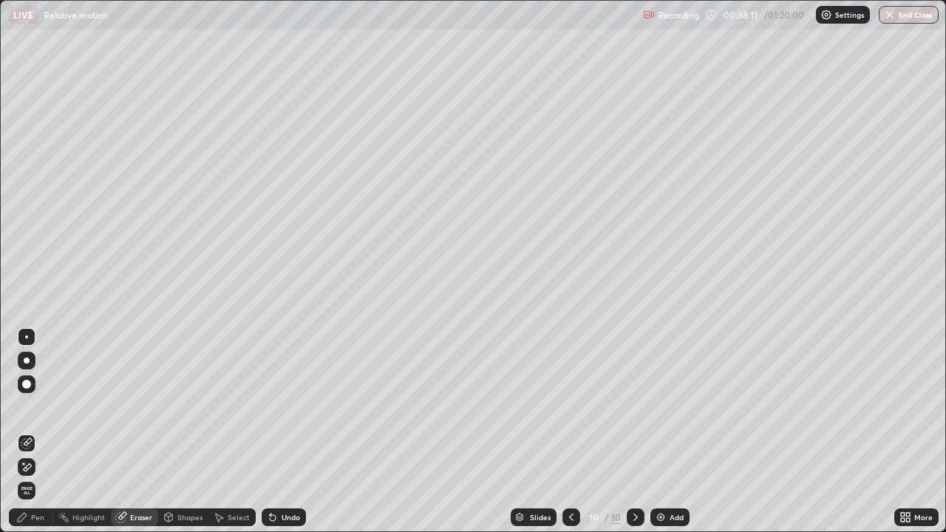
click at [31, 431] on div "Pen" at bounding box center [31, 517] width 44 height 18
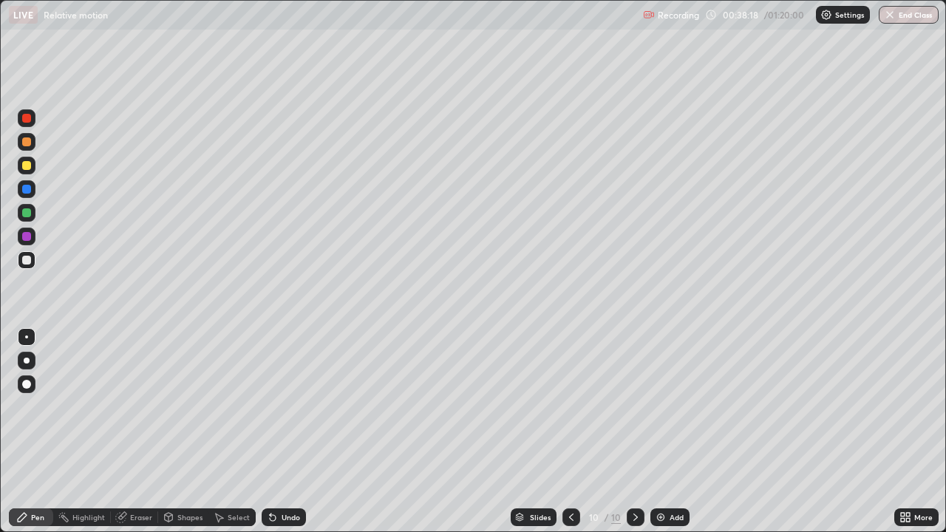
click at [287, 431] on div "Undo" at bounding box center [290, 516] width 18 height 7
click at [301, 431] on div "Undo" at bounding box center [284, 517] width 44 height 18
click at [28, 213] on div at bounding box center [26, 212] width 9 height 9
click at [674, 431] on div "Add" at bounding box center [676, 516] width 14 height 7
click at [287, 431] on div "Undo" at bounding box center [290, 516] width 18 height 7
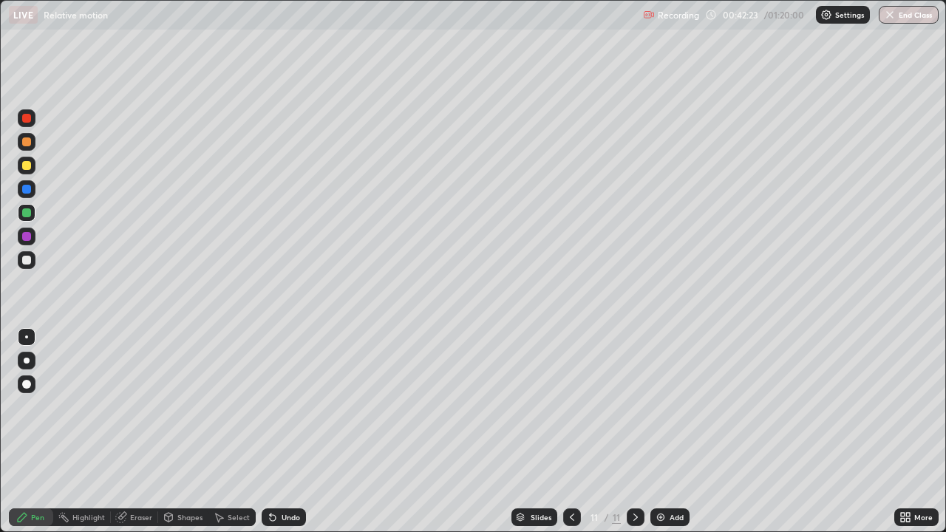
click at [288, 431] on div "Undo" at bounding box center [290, 516] width 18 height 7
click at [289, 431] on div "Undo" at bounding box center [290, 516] width 18 height 7
click at [293, 431] on div "Undo" at bounding box center [290, 516] width 18 height 7
click at [295, 431] on div "Undo" at bounding box center [290, 516] width 18 height 7
click at [31, 194] on div at bounding box center [27, 189] width 18 height 18
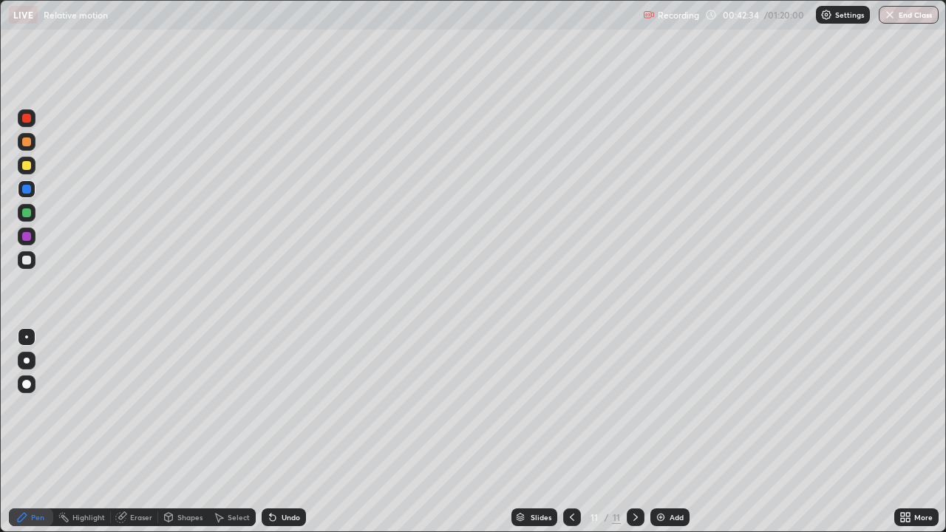
click at [27, 190] on div at bounding box center [26, 189] width 9 height 9
click at [33, 188] on div at bounding box center [27, 189] width 18 height 18
click at [30, 211] on div at bounding box center [26, 212] width 9 height 9
click at [27, 260] on div at bounding box center [26, 260] width 9 height 9
click at [26, 261] on div at bounding box center [26, 260] width 9 height 9
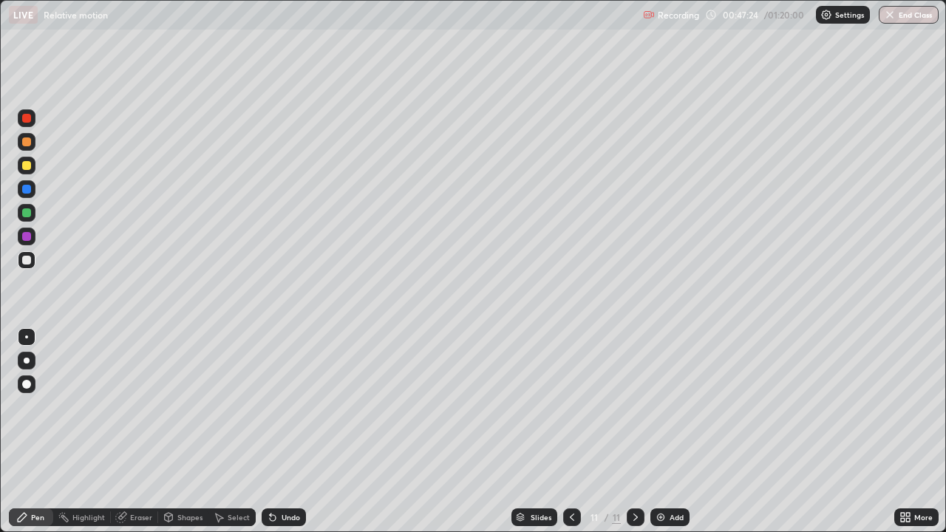
click at [672, 431] on div "Add" at bounding box center [676, 516] width 14 height 7
click at [29, 143] on div at bounding box center [26, 141] width 9 height 9
click at [27, 257] on div at bounding box center [26, 260] width 9 height 9
click at [669, 431] on div "Add" at bounding box center [669, 517] width 39 height 18
click at [29, 164] on div at bounding box center [26, 165] width 9 height 9
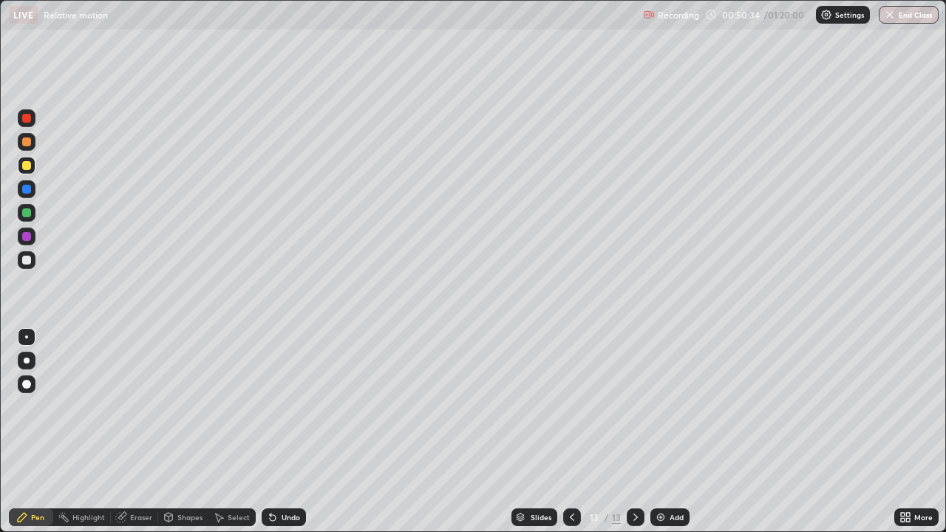
click at [567, 431] on div at bounding box center [572, 517] width 18 height 18
click at [626, 431] on div at bounding box center [635, 517] width 18 height 18
click at [27, 143] on div at bounding box center [26, 141] width 9 height 9
click at [287, 431] on div "Undo" at bounding box center [290, 516] width 18 height 7
click at [294, 431] on div "Undo" at bounding box center [290, 516] width 18 height 7
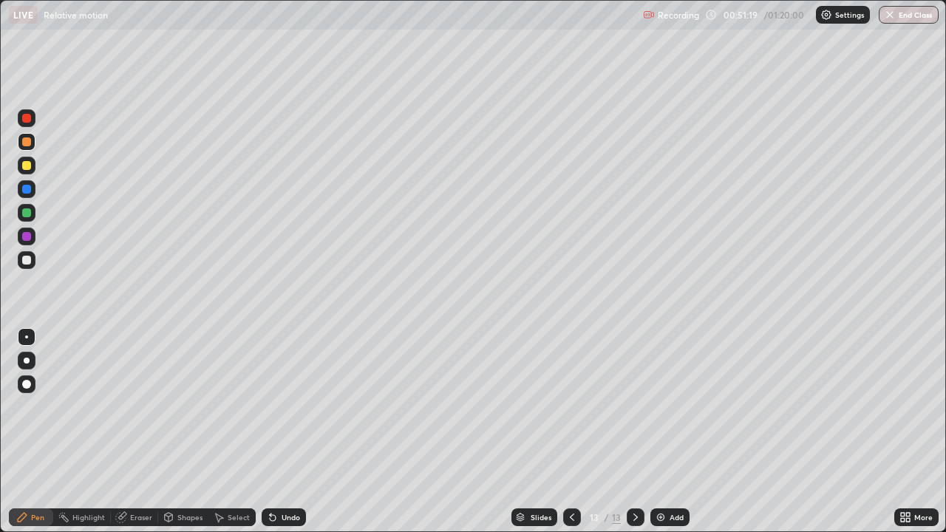
click at [291, 431] on div "Undo" at bounding box center [290, 516] width 18 height 7
click at [281, 431] on div "Undo" at bounding box center [290, 516] width 18 height 7
click at [282, 431] on div "Undo" at bounding box center [290, 516] width 18 height 7
click at [25, 264] on div at bounding box center [26, 260] width 9 height 9
click at [658, 431] on img at bounding box center [661, 517] width 12 height 12
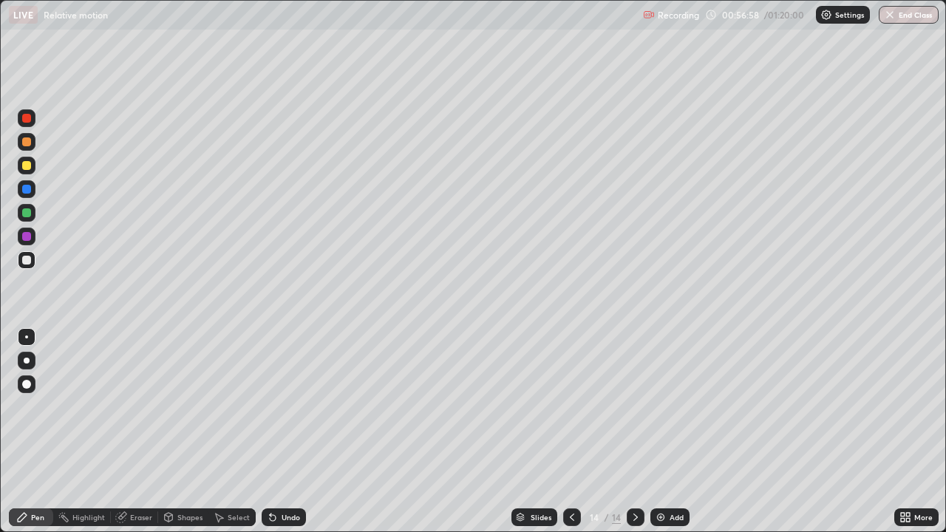
click at [27, 213] on div at bounding box center [26, 212] width 9 height 9
click at [22, 165] on div at bounding box center [26, 165] width 9 height 9
click at [571, 431] on icon at bounding box center [572, 517] width 12 height 12
click at [570, 431] on icon at bounding box center [572, 517] width 12 height 12
click at [573, 431] on icon at bounding box center [572, 517] width 12 height 12
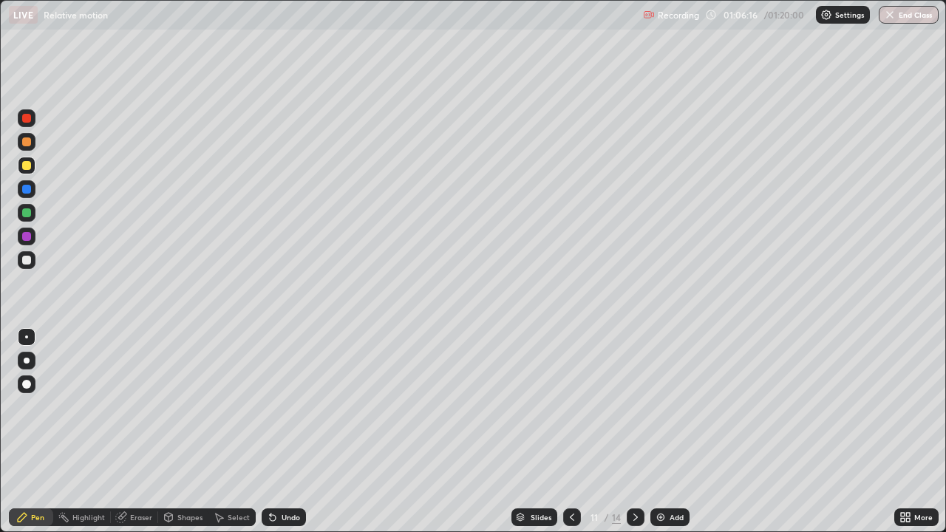
click at [573, 431] on div at bounding box center [572, 517] width 18 height 18
click at [574, 431] on div at bounding box center [572, 517] width 18 height 18
click at [575, 431] on div at bounding box center [572, 517] width 18 height 18
click at [567, 431] on icon at bounding box center [572, 517] width 12 height 12
click at [570, 431] on icon at bounding box center [572, 517] width 12 height 12
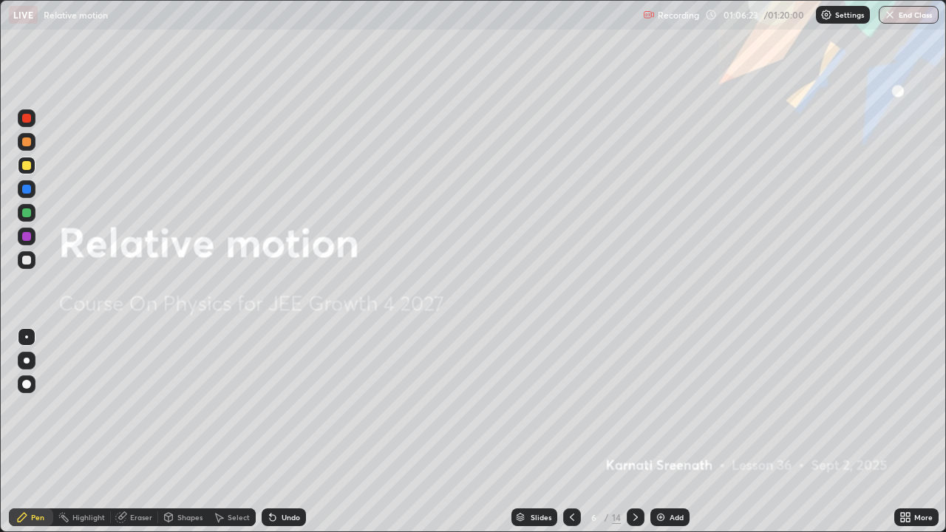
click at [571, 431] on icon at bounding box center [572, 516] width 4 height 7
click at [570, 431] on icon at bounding box center [572, 517] width 12 height 12
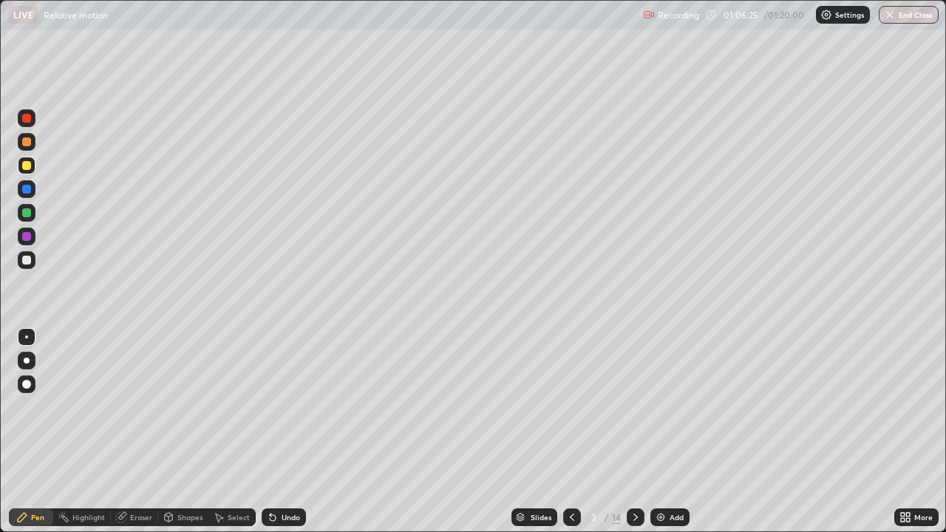
click at [634, 431] on icon at bounding box center [635, 517] width 12 height 12
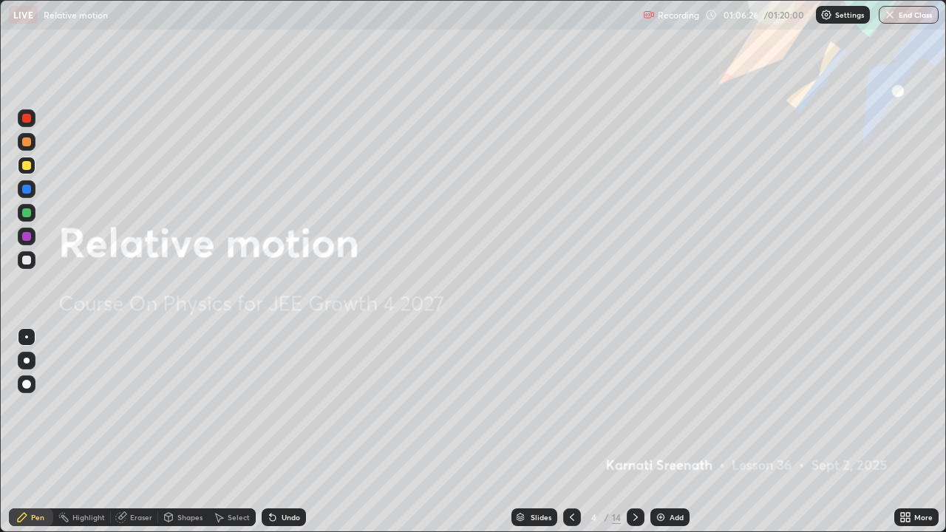
click at [634, 431] on div at bounding box center [635, 517] width 18 height 18
click at [632, 431] on div at bounding box center [635, 517] width 18 height 18
click at [635, 431] on icon at bounding box center [635, 517] width 12 height 12
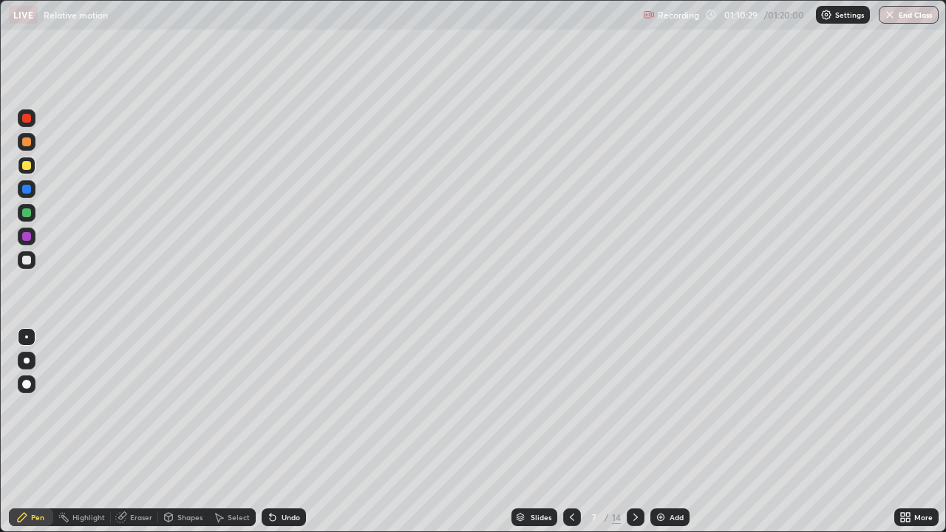
click at [634, 431] on icon at bounding box center [635, 517] width 12 height 12
click at [570, 431] on icon at bounding box center [572, 517] width 12 height 12
click at [633, 431] on icon at bounding box center [635, 517] width 12 height 12
click at [632, 431] on icon at bounding box center [635, 517] width 12 height 12
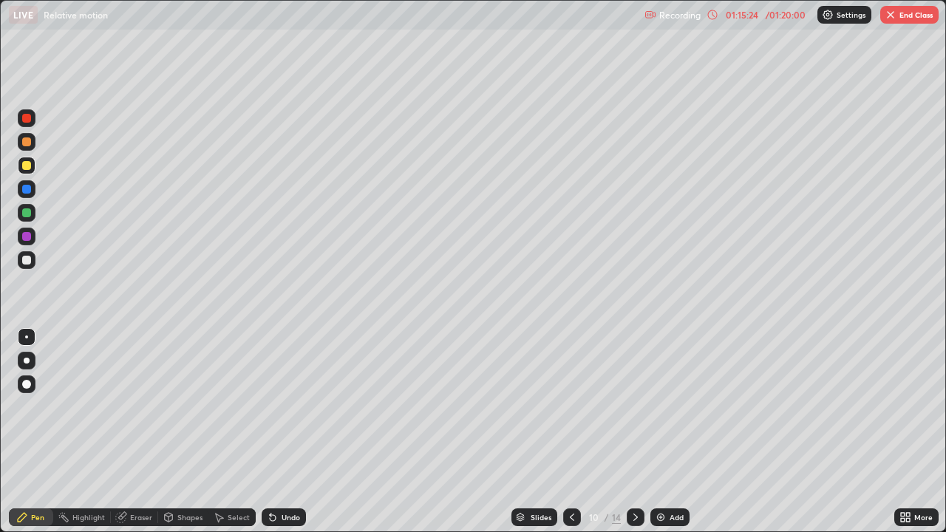
click at [632, 431] on icon at bounding box center [635, 517] width 12 height 12
click at [566, 431] on icon at bounding box center [572, 517] width 12 height 12
click at [576, 431] on div at bounding box center [572, 517] width 18 height 18
click at [634, 431] on icon at bounding box center [635, 517] width 12 height 12
click at [637, 431] on icon at bounding box center [635, 517] width 12 height 12
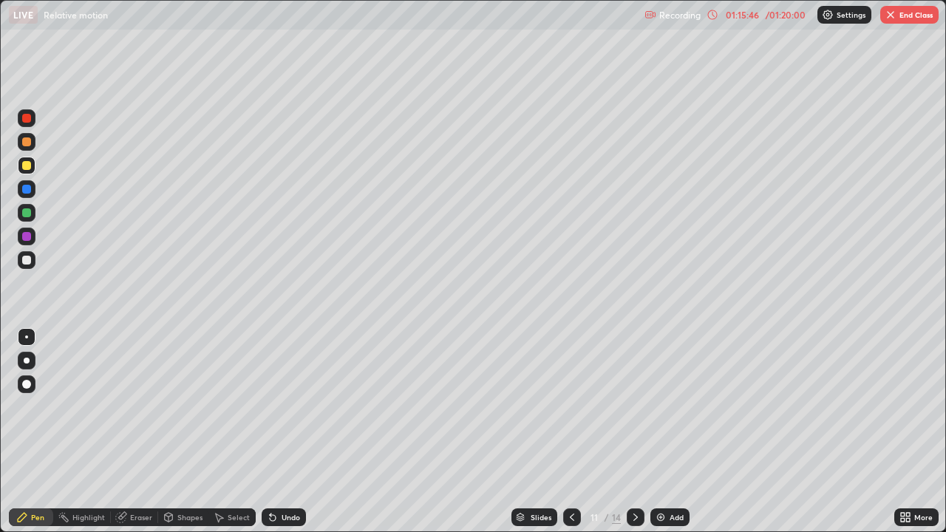
click at [632, 431] on icon at bounding box center [635, 517] width 12 height 12
click at [577, 431] on div at bounding box center [572, 517] width 18 height 18
click at [636, 431] on icon at bounding box center [635, 517] width 12 height 12
click at [632, 431] on icon at bounding box center [635, 517] width 12 height 12
click at [635, 431] on icon at bounding box center [635, 517] width 12 height 12
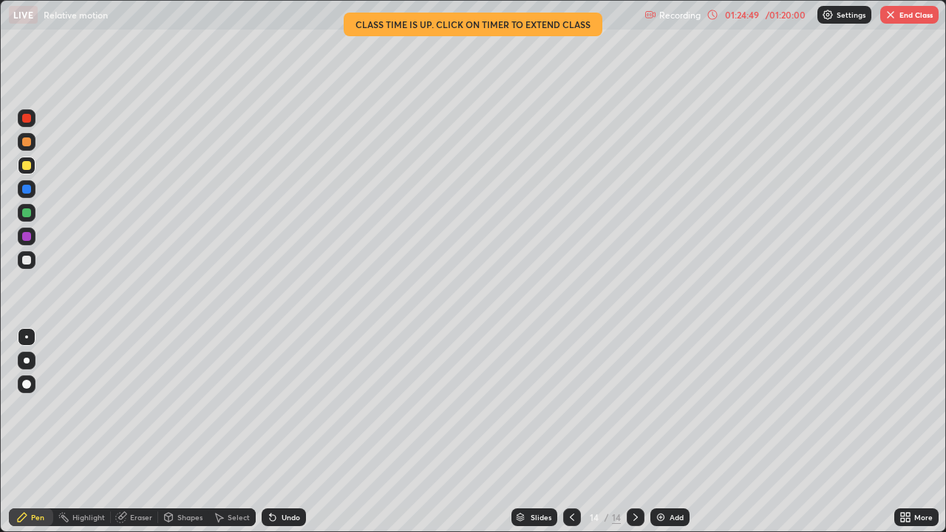
click at [906, 14] on button "End Class" at bounding box center [909, 15] width 58 height 18
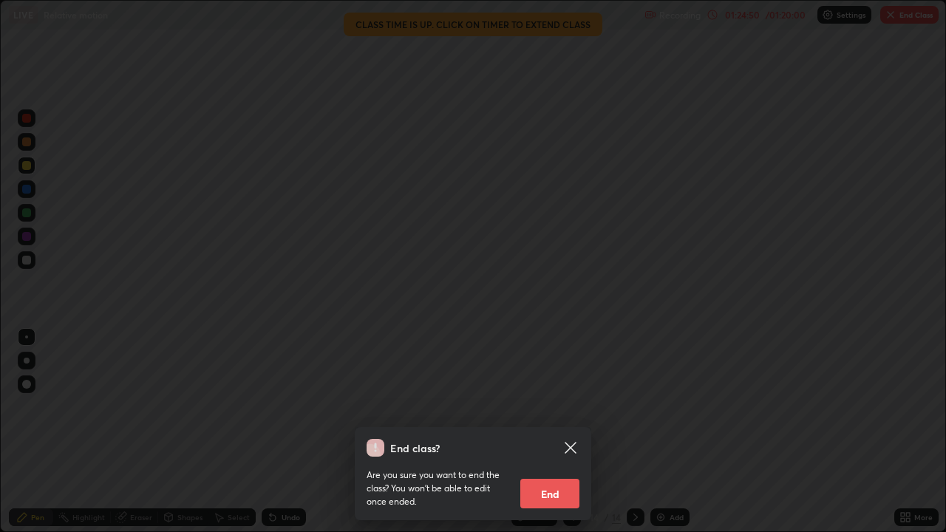
click at [558, 431] on button "End" at bounding box center [549, 494] width 59 height 30
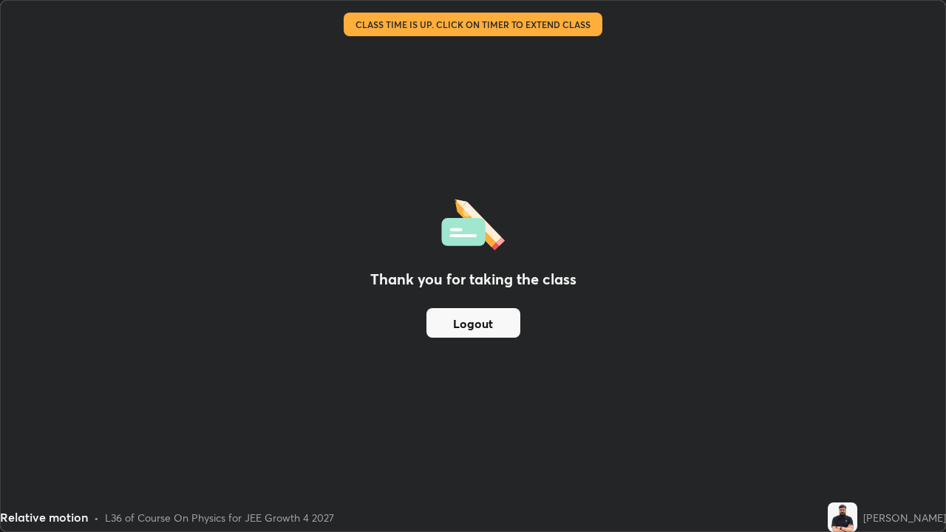
click at [484, 318] on button "Logout" at bounding box center [473, 323] width 94 height 30
